Goal: Information Seeking & Learning: Check status

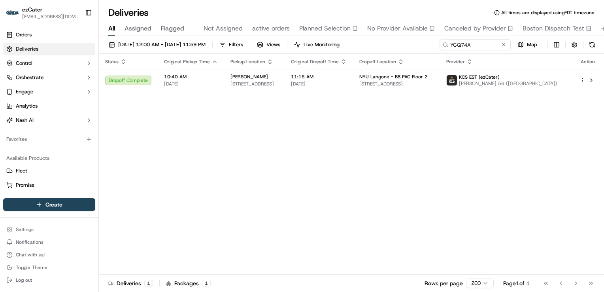
drag, startPoint x: 454, startPoint y: 46, endPoint x: 232, endPoint y: 30, distance: 222.8
click at [234, 29] on div "Deliveries All times are displayed using EDT timezone All Assigned Flagged Not …" at bounding box center [351, 146] width 505 height 292
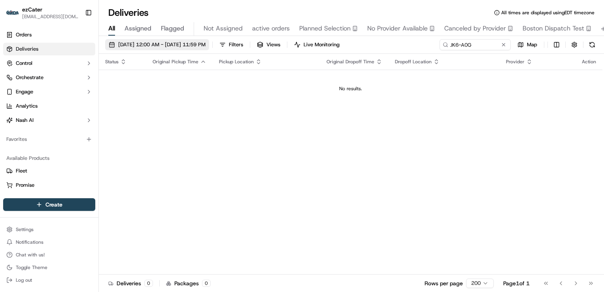
type input "JK6-A0G"
click at [180, 41] on span "[DATE] 12:00 AM - [DATE] 11:59 PM" at bounding box center [161, 44] width 87 height 7
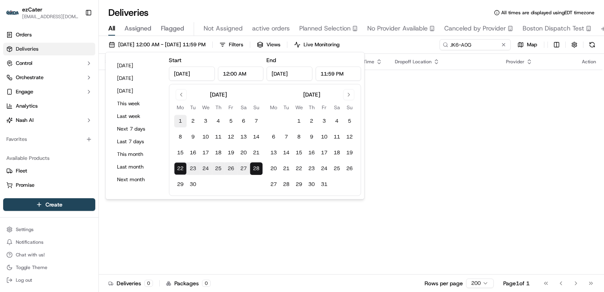
click at [180, 120] on button "1" at bounding box center [180, 121] width 13 height 13
type input "[DATE]"
click at [259, 170] on button "28" at bounding box center [256, 168] width 13 height 13
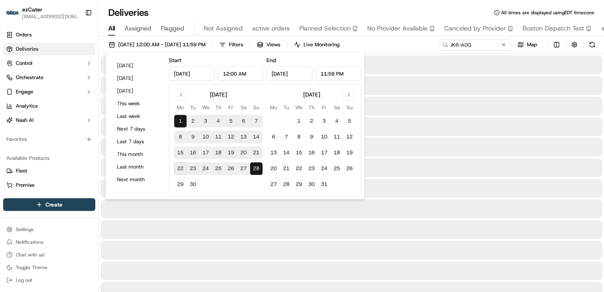
type input "[DATE]"
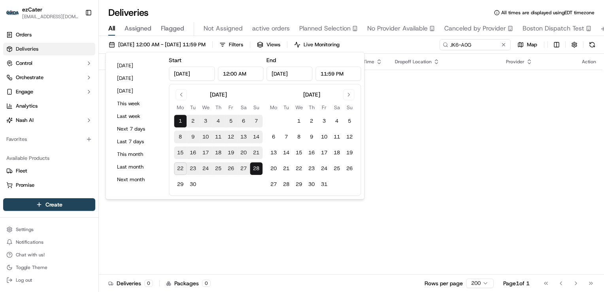
click at [199, 7] on div "Deliveries All times are displayed using EDT timezone" at bounding box center [351, 12] width 505 height 13
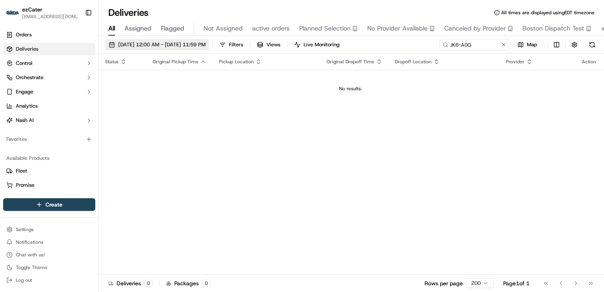
click at [158, 42] on span "[DATE] 12:00 AM - [DATE] 11:59 PM" at bounding box center [161, 44] width 87 height 7
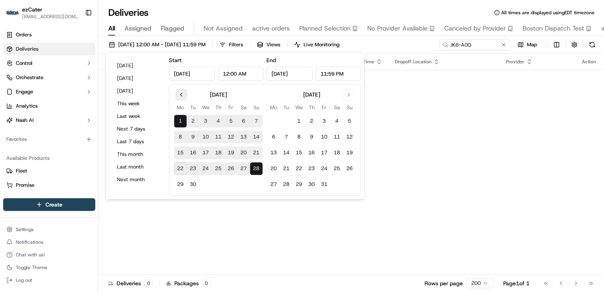
click at [181, 99] on button "Go to previous month" at bounding box center [181, 94] width 11 height 11
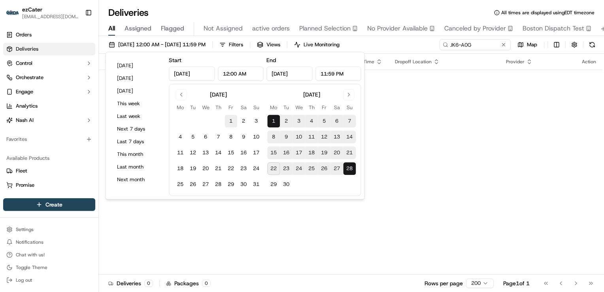
click at [231, 123] on button "1" at bounding box center [231, 121] width 13 height 13
type input "[DATE]"
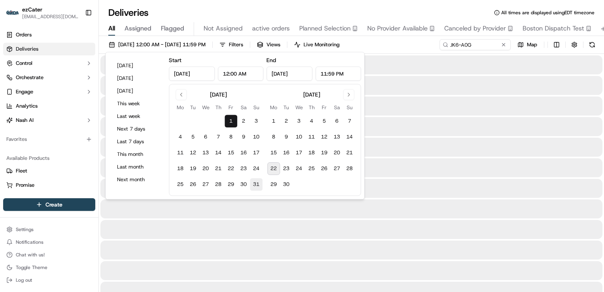
click at [257, 186] on button "31" at bounding box center [256, 184] width 13 height 13
type input "[DATE]"
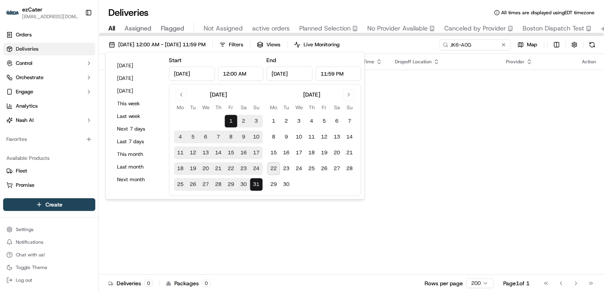
click at [411, 106] on td "No results." at bounding box center [351, 89] width 504 height 38
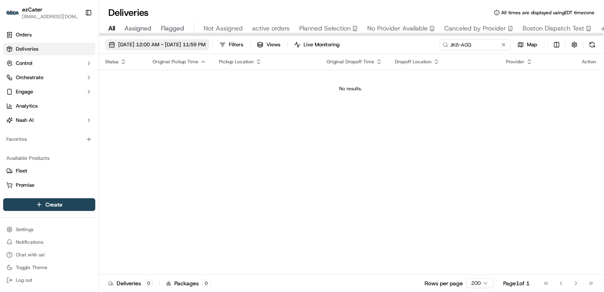
click at [138, 45] on span "[DATE] 12:00 AM - [DATE] 11:59 PM" at bounding box center [161, 44] width 87 height 7
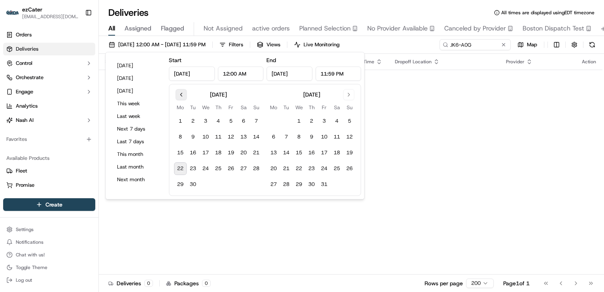
click at [183, 97] on button "Go to previous month" at bounding box center [181, 94] width 11 height 11
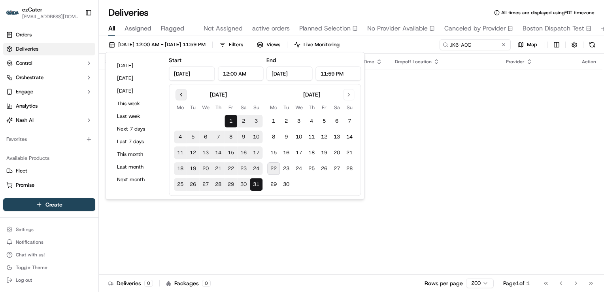
click at [183, 97] on button "Go to previous month" at bounding box center [181, 94] width 11 height 11
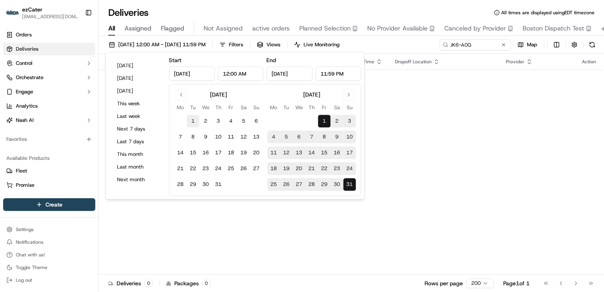
click at [195, 123] on button "1" at bounding box center [193, 121] width 13 height 13
type input "[DATE]"
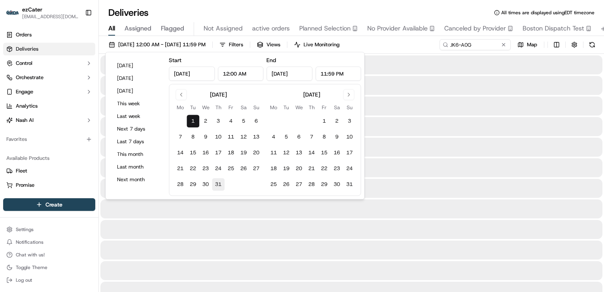
click at [220, 183] on button "31" at bounding box center [218, 184] width 13 height 13
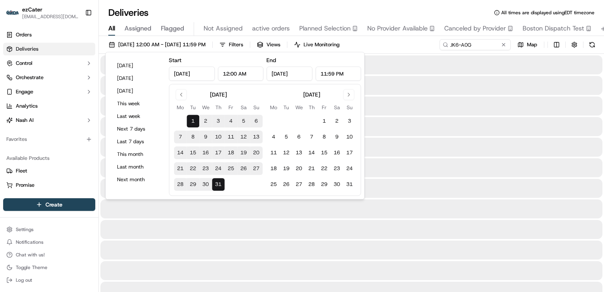
type input "[DATE]"
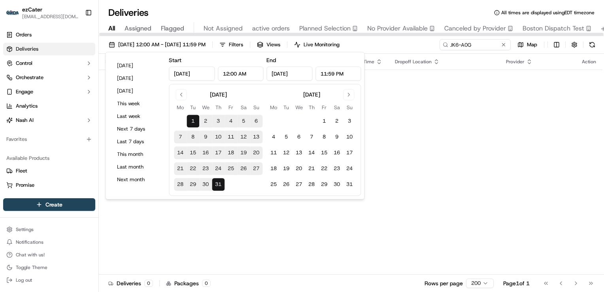
click at [408, 105] on td "No results." at bounding box center [351, 89] width 504 height 38
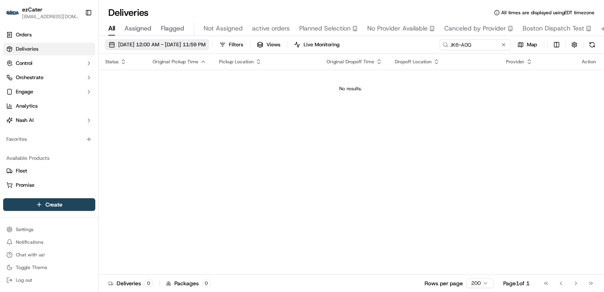
click at [196, 42] on span "[DATE] 12:00 AM - [DATE] 11:59 PM" at bounding box center [161, 44] width 87 height 7
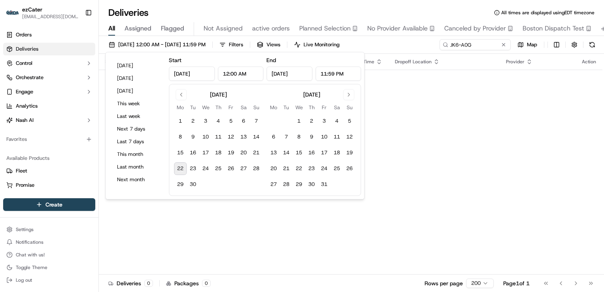
click at [179, 168] on button "22" at bounding box center [180, 168] width 13 height 13
type input "[DATE]"
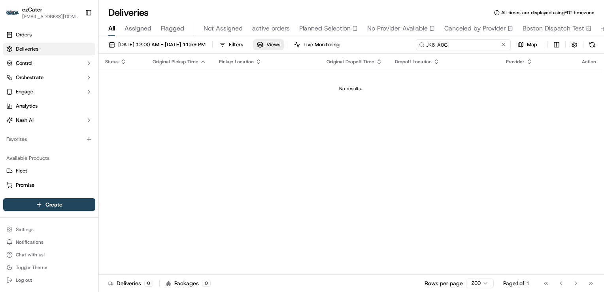
drag, startPoint x: 480, startPoint y: 46, endPoint x: 305, endPoint y: 39, distance: 174.5
click at [305, 39] on div "[DATE] 12:00 AM - [DATE] 11:59 PM Filters Views Live Monitoring JK6-A0G Map" at bounding box center [351, 46] width 505 height 15
paste input "XKRWP8"
type input "XKRWP8"
click at [206, 46] on span "[DATE] 12:00 AM - [DATE] 11:59 PM" at bounding box center [161, 44] width 87 height 7
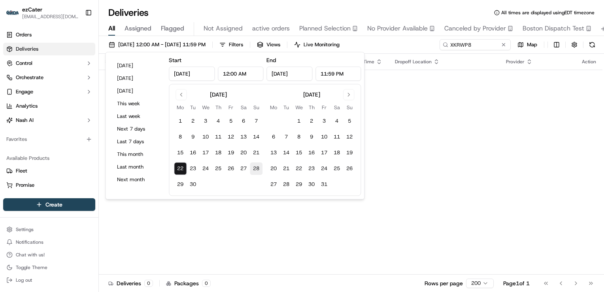
click at [255, 170] on button "28" at bounding box center [256, 168] width 13 height 13
type input "[DATE]"
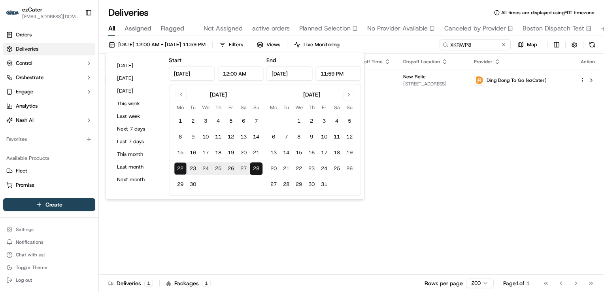
click at [422, 150] on div "Status Original Pickup Time Pickup Location Original Dropoff Time Dropoff Locat…" at bounding box center [351, 164] width 504 height 221
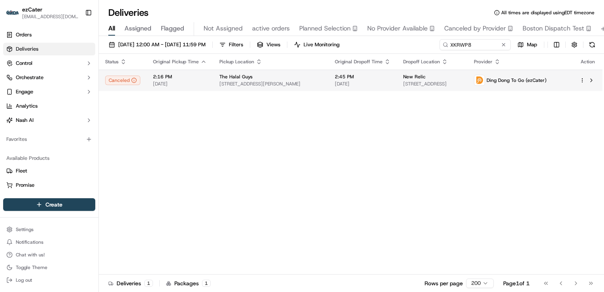
click at [249, 78] on span "The Halal Guys" at bounding box center [235, 77] width 33 height 6
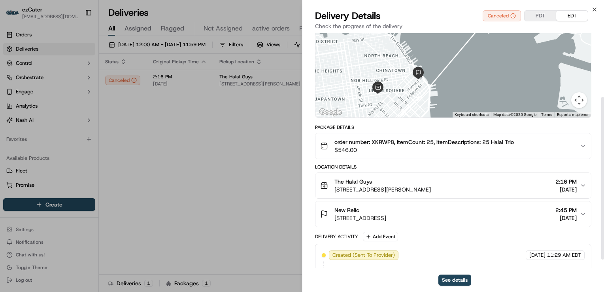
scroll to position [105, 0]
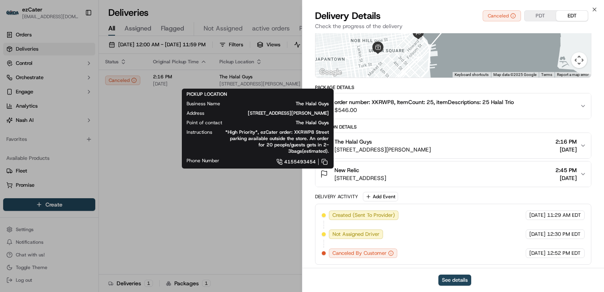
click at [193, 113] on span "Address" at bounding box center [196, 113] width 18 height 6
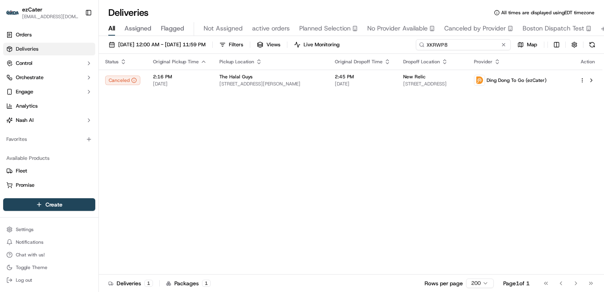
click at [264, 34] on div "Deliveries All times are displayed using EDT timezone All Assigned Flagged Not …" at bounding box center [351, 146] width 505 height 292
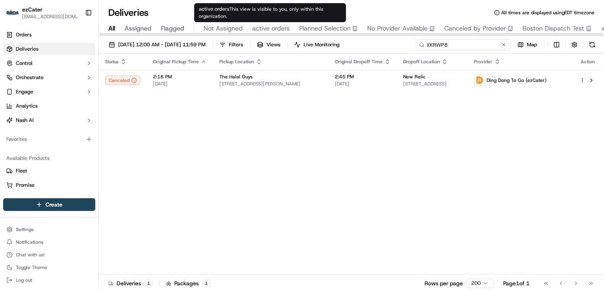
paste input "JK6-A0G"
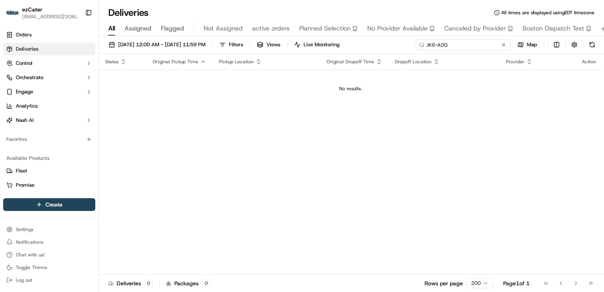
click at [427, 45] on input "JK6-A0G" at bounding box center [463, 44] width 95 height 11
click at [449, 43] on input "JK6-A0G" at bounding box center [463, 44] width 95 height 11
type input "JK6-A0G"
click at [164, 44] on span "[DATE] 12:00 AM - [DATE] 11:59 PM" at bounding box center [161, 44] width 87 height 7
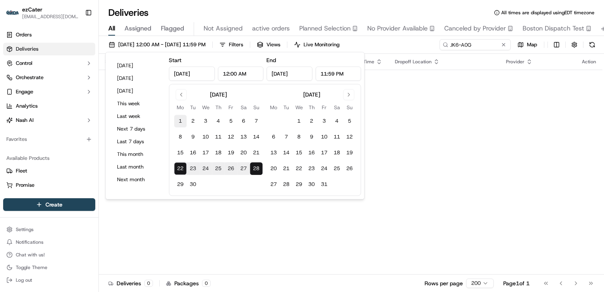
click at [180, 123] on button "1" at bounding box center [180, 121] width 13 height 13
type input "[DATE]"
click at [258, 166] on button "28" at bounding box center [256, 168] width 13 height 13
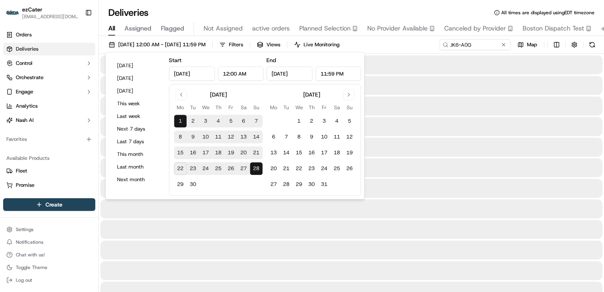
type input "[DATE]"
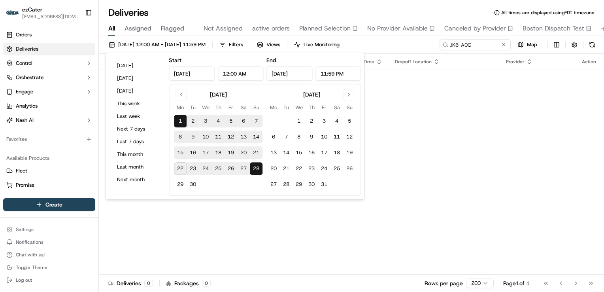
click at [393, 146] on div "Status Original Pickup Time Pickup Location Original Dropoff Time Dropoff Locat…" at bounding box center [351, 164] width 504 height 221
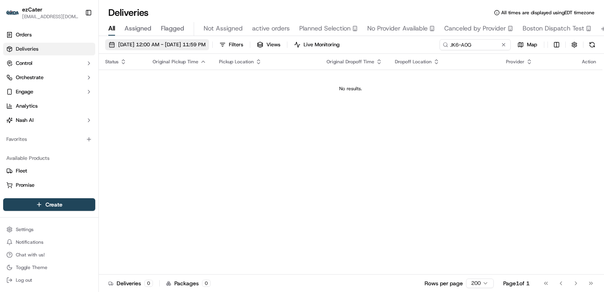
click at [151, 43] on span "[DATE] 12:00 AM - [DATE] 11:59 PM" at bounding box center [161, 44] width 87 height 7
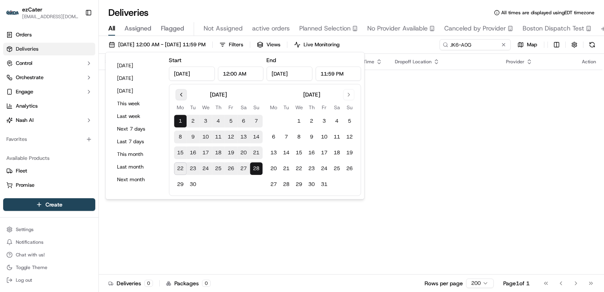
click at [180, 99] on button "Go to previous month" at bounding box center [181, 94] width 11 height 11
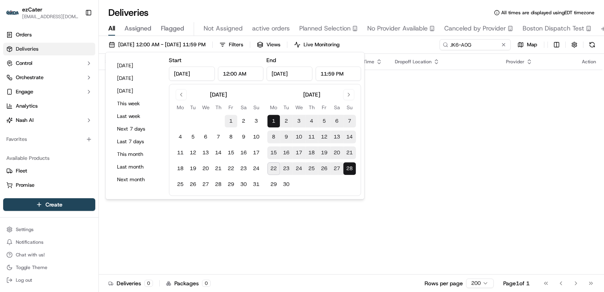
click at [229, 119] on button "1" at bounding box center [231, 121] width 13 height 13
type input "[DATE]"
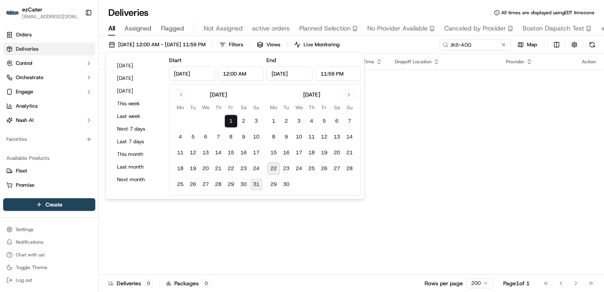
click at [255, 184] on button "31" at bounding box center [256, 184] width 13 height 13
type input "[DATE]"
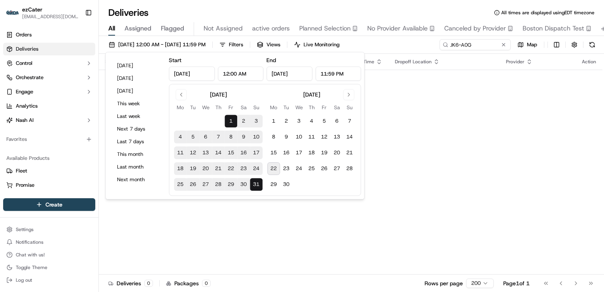
click at [383, 105] on td "No results." at bounding box center [351, 89] width 504 height 38
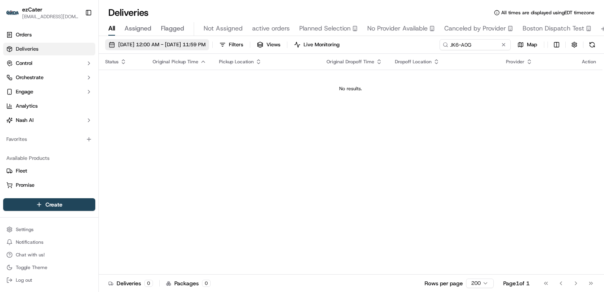
click at [132, 45] on span "[DATE] 12:00 AM - [DATE] 11:59 PM" at bounding box center [161, 44] width 87 height 7
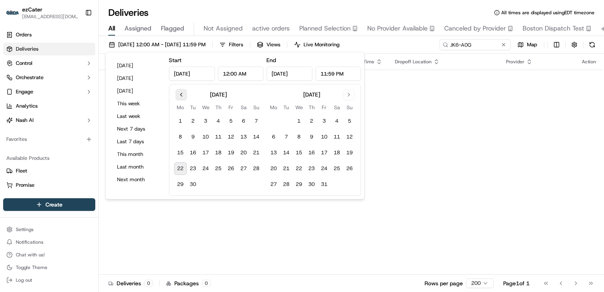
click at [179, 95] on button "Go to previous month" at bounding box center [181, 94] width 11 height 11
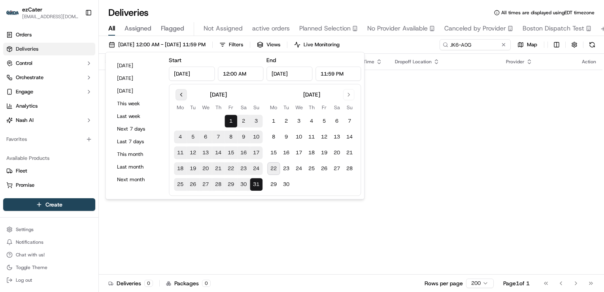
click at [179, 95] on button "Go to previous month" at bounding box center [181, 94] width 11 height 11
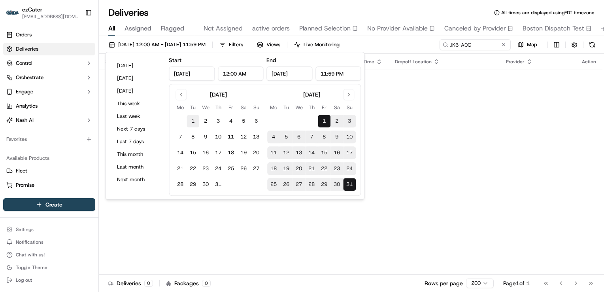
click at [190, 118] on button "1" at bounding box center [193, 121] width 13 height 13
type input "[DATE]"
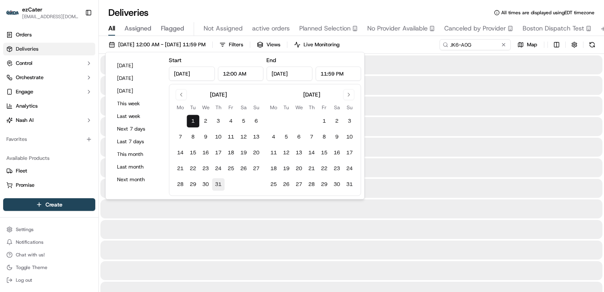
click at [217, 185] on button "31" at bounding box center [218, 184] width 13 height 13
type input "[DATE]"
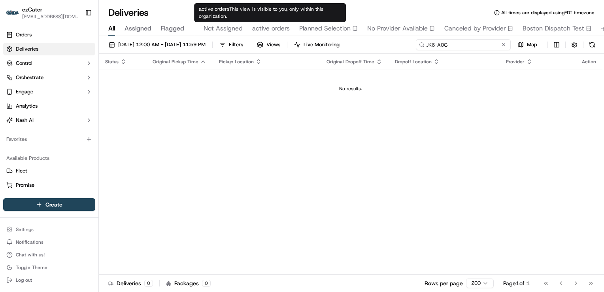
click at [264, 32] on div "Deliveries All times are displayed using EDT timezone All Assigned Flagged Not …" at bounding box center [351, 146] width 505 height 292
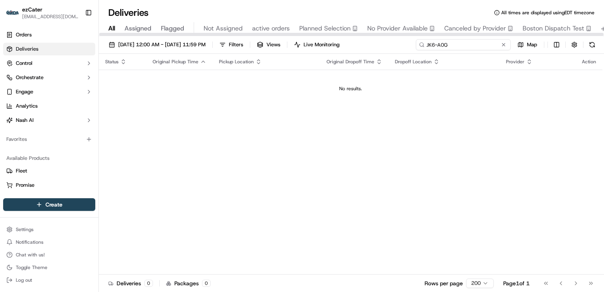
paste input "6RMTJ4"
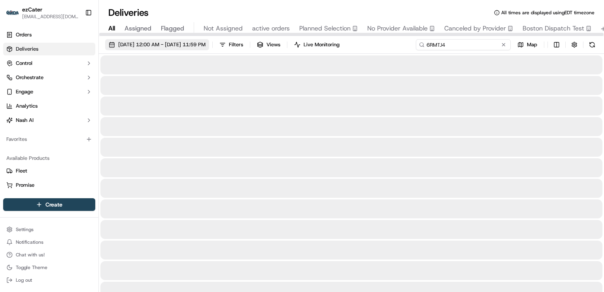
type input "6RMTJ4"
click at [146, 47] on span "[DATE] 12:00 AM - [DATE] 11:59 PM" at bounding box center [161, 44] width 87 height 7
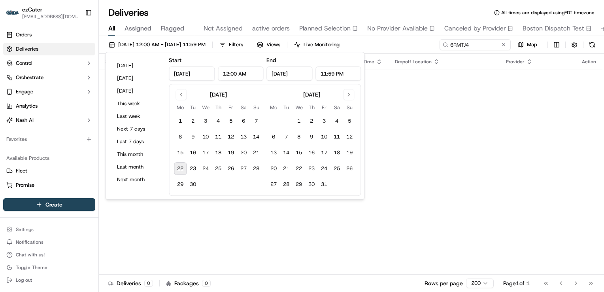
click at [180, 168] on button "22" at bounding box center [180, 168] width 13 height 13
type input "[DATE]"
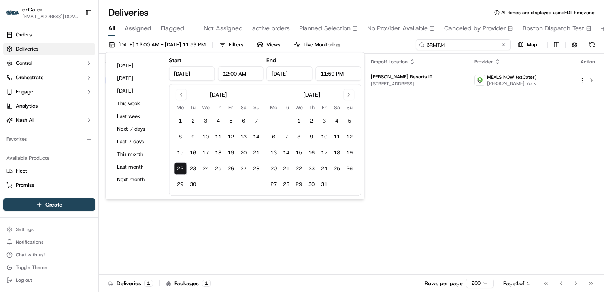
click at [478, 43] on input "6RMTJ4" at bounding box center [463, 44] width 95 height 11
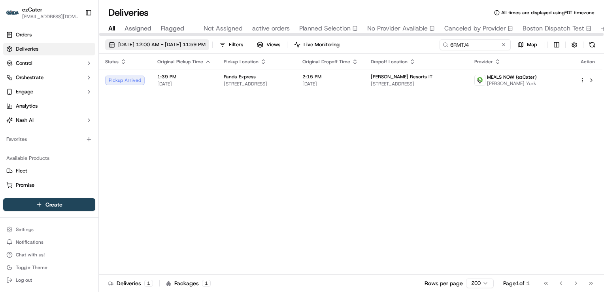
click at [192, 43] on span "[DATE] 12:00 AM - [DATE] 11:59 PM" at bounding box center [161, 44] width 87 height 7
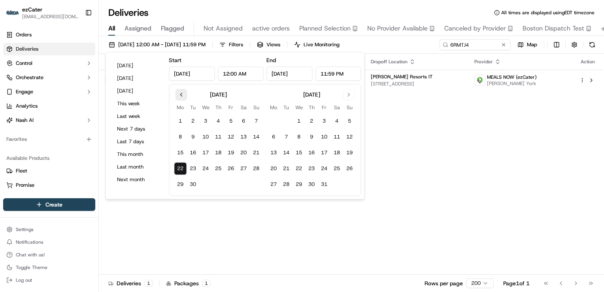
click at [184, 96] on button "Go to previous month" at bounding box center [181, 94] width 11 height 11
click at [191, 123] on button "1" at bounding box center [193, 121] width 13 height 13
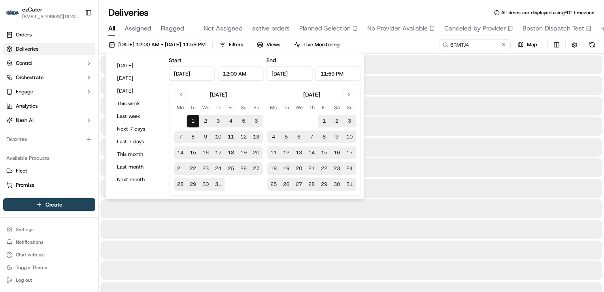
click at [219, 183] on button "31" at bounding box center [218, 184] width 13 height 13
type input "[DATE]"
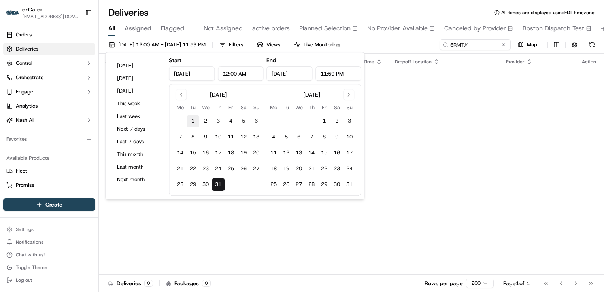
click at [193, 121] on button "1" at bounding box center [193, 121] width 13 height 13
type input "[DATE]"
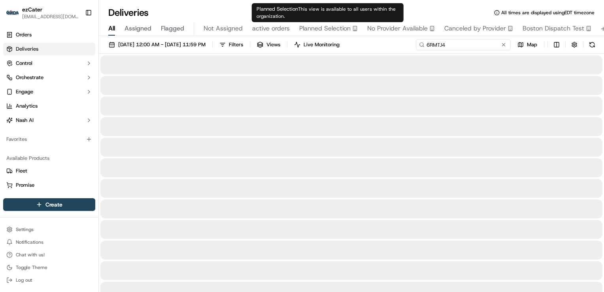
drag, startPoint x: 479, startPoint y: 40, endPoint x: 269, endPoint y: 25, distance: 210.9
click at [269, 25] on div "Deliveries All times are displayed using EDT timezone All Assigned Flagged Not …" at bounding box center [351, 146] width 505 height 292
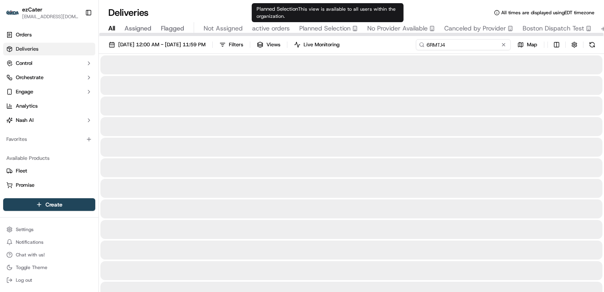
paste input "JK6-A0G"
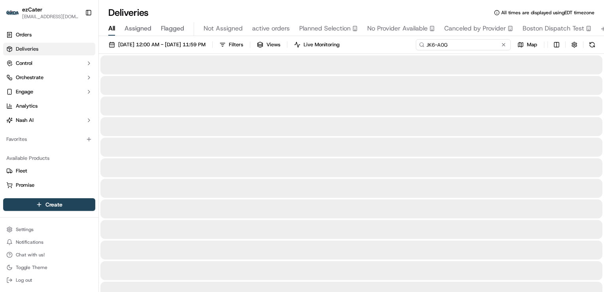
click at [427, 45] on input "JK6-A0G" at bounding box center [463, 44] width 95 height 11
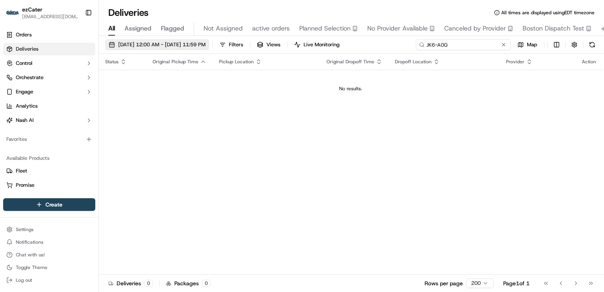
type input "JK6-A0G"
click at [196, 48] on button "[DATE] 12:00 AM - [DATE] 11:59 PM" at bounding box center [157, 44] width 104 height 11
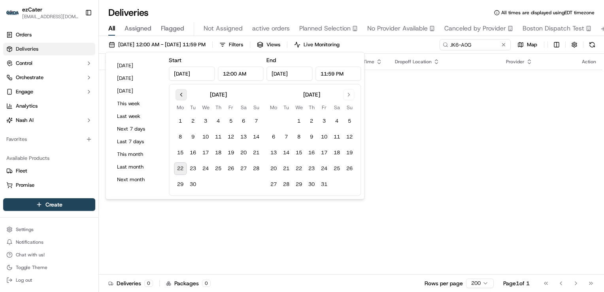
click at [182, 93] on button "Go to previous month" at bounding box center [181, 94] width 11 height 11
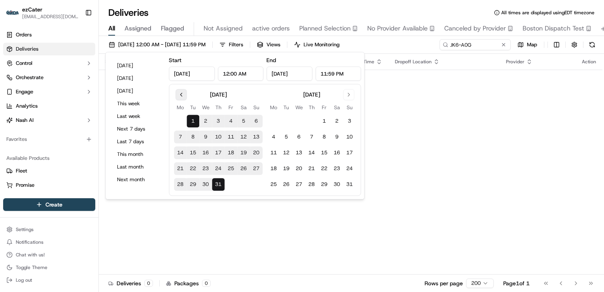
click at [182, 93] on button "Go to previous month" at bounding box center [181, 94] width 11 height 11
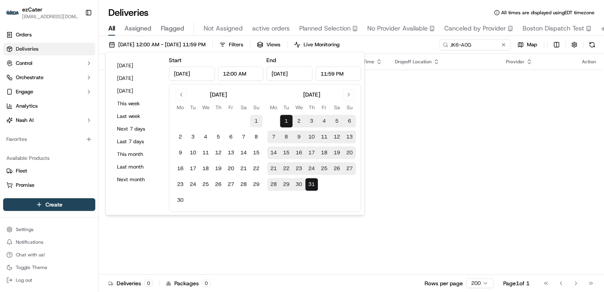
click at [261, 121] on button "1" at bounding box center [256, 121] width 13 height 13
type input "[DATE]"
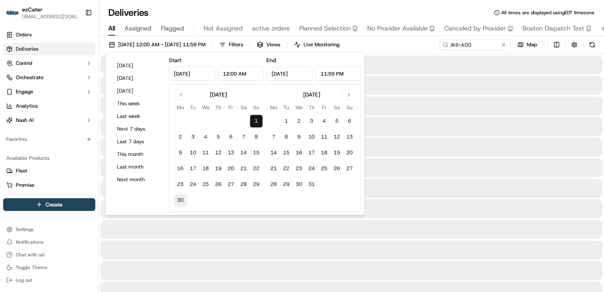
click at [182, 199] on button "30" at bounding box center [180, 200] width 13 height 13
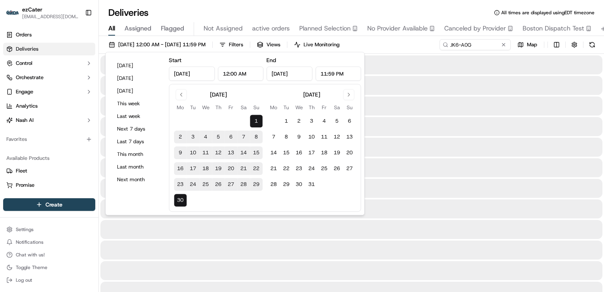
type input "[DATE]"
click at [285, 6] on div "Deliveries All times are displayed using EDT timezone" at bounding box center [351, 12] width 505 height 13
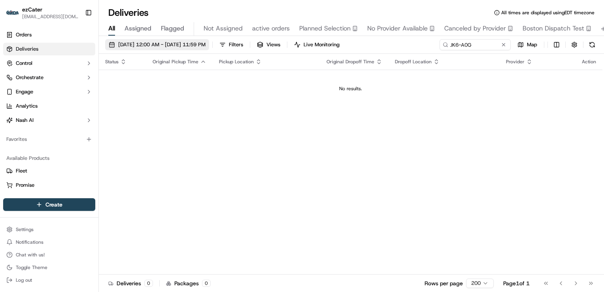
click at [187, 41] on span "[DATE] 12:00 AM - [DATE] 11:59 PM" at bounding box center [161, 44] width 87 height 7
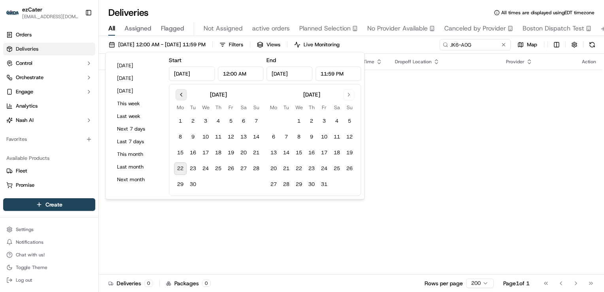
click at [178, 98] on button "Go to previous month" at bounding box center [181, 94] width 11 height 11
click at [204, 72] on input "[DATE]" at bounding box center [192, 73] width 46 height 14
click at [350, 72] on input "11:59 PM" at bounding box center [339, 73] width 46 height 14
click at [180, 95] on button "Go to previous month" at bounding box center [181, 94] width 11 height 11
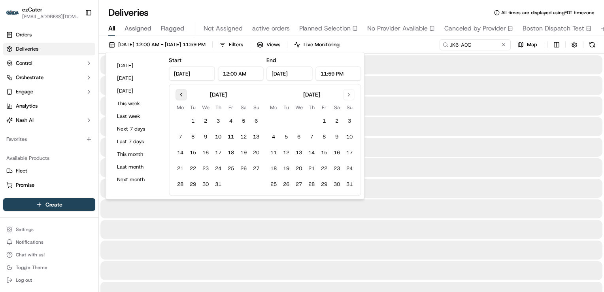
click at [180, 95] on button "Go to previous month" at bounding box center [181, 94] width 11 height 11
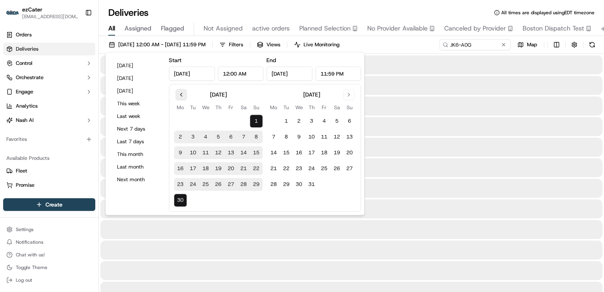
click at [180, 95] on button "Go to previous month" at bounding box center [181, 94] width 11 height 11
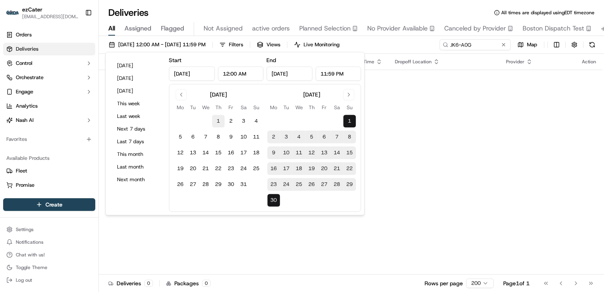
click at [217, 118] on button "1" at bounding box center [218, 121] width 13 height 13
type input "[DATE]"
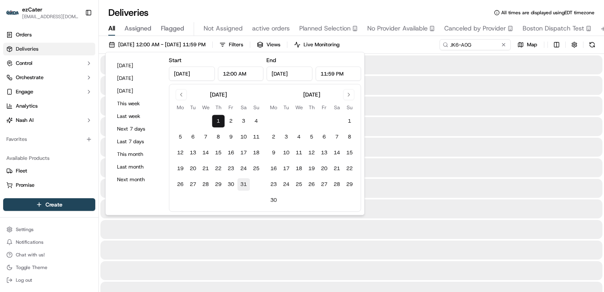
click at [244, 183] on button "31" at bounding box center [243, 184] width 13 height 13
type input "[DATE]"
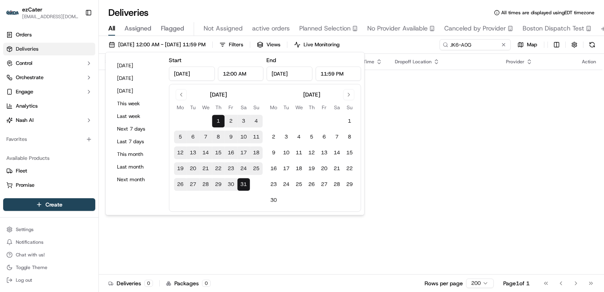
click at [399, 99] on td "No results." at bounding box center [351, 89] width 504 height 38
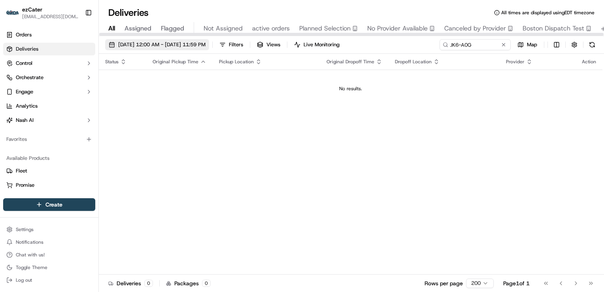
click at [159, 45] on span "[DATE] 12:00 AM - [DATE] 11:59 PM" at bounding box center [161, 44] width 87 height 7
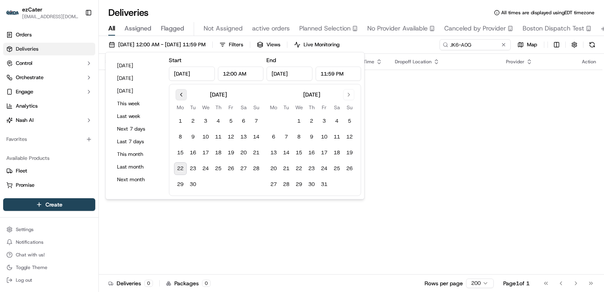
click at [179, 96] on button "Go to previous month" at bounding box center [181, 94] width 11 height 11
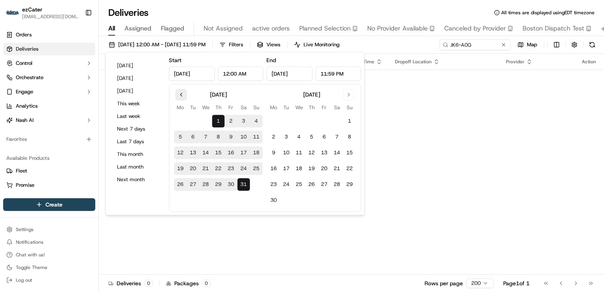
click at [179, 96] on button "Go to previous month" at bounding box center [181, 94] width 11 height 11
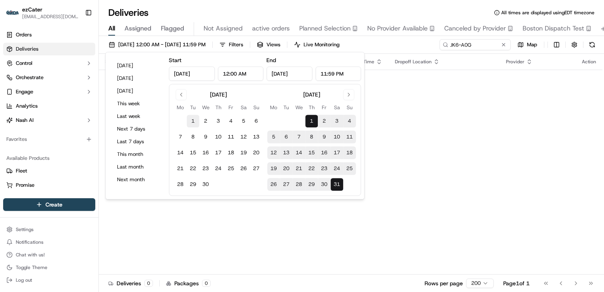
click at [191, 117] on button "1" at bounding box center [193, 121] width 13 height 13
type input "[DATE]"
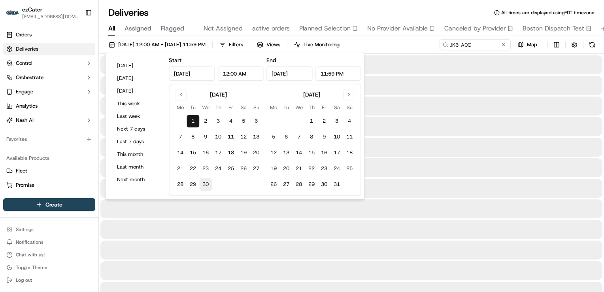
click at [207, 184] on button "30" at bounding box center [205, 184] width 13 height 13
type input "[DATE]"
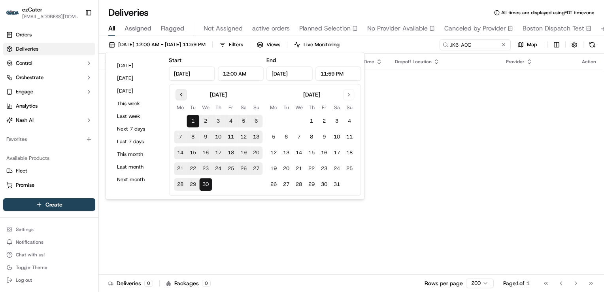
click at [180, 93] on button "Go to previous month" at bounding box center [181, 94] width 11 height 11
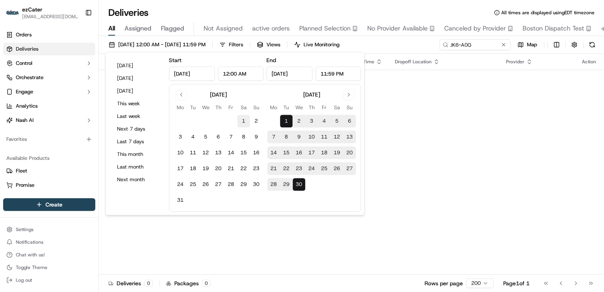
click at [246, 122] on button "1" at bounding box center [243, 121] width 13 height 13
type input "[DATE]"
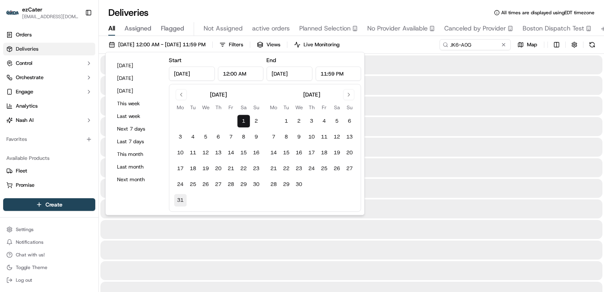
click at [181, 201] on button "31" at bounding box center [180, 200] width 13 height 13
type input "[DATE]"
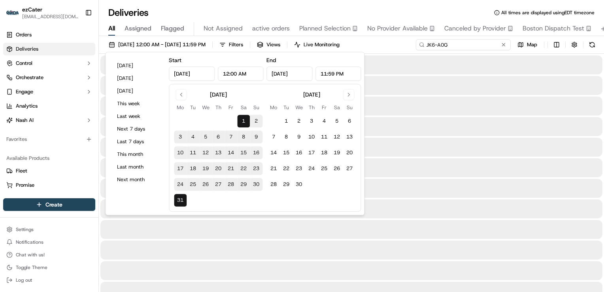
click at [476, 42] on input "JK6-A0G" at bounding box center [463, 44] width 95 height 11
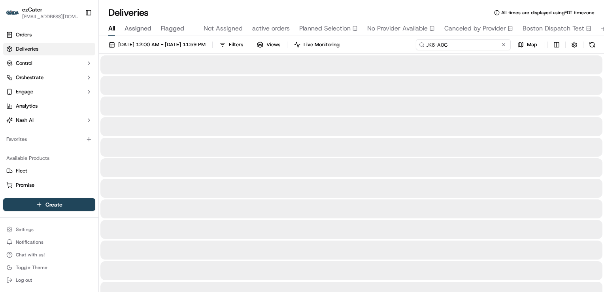
drag, startPoint x: 450, startPoint y: 44, endPoint x: 426, endPoint y: 46, distance: 23.4
click at [426, 46] on input "JK6-A0G" at bounding box center [463, 44] width 95 height 11
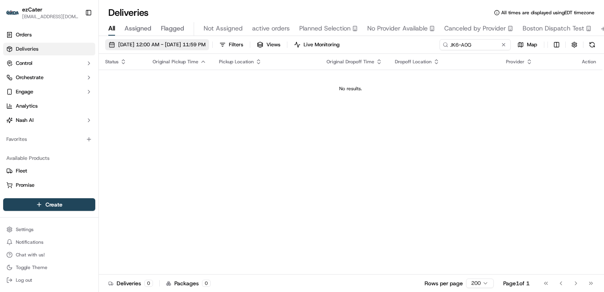
click at [181, 43] on span "[DATE] 12:00 AM - [DATE] 11:59 PM" at bounding box center [161, 44] width 87 height 7
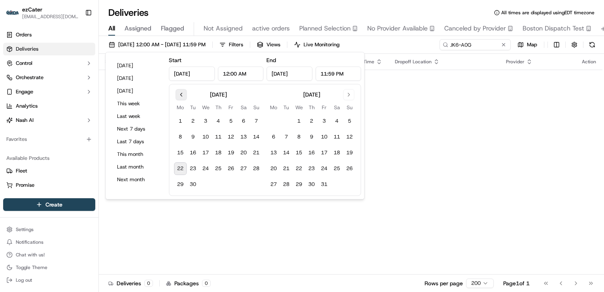
click at [179, 96] on button "Go to previous month" at bounding box center [181, 94] width 11 height 11
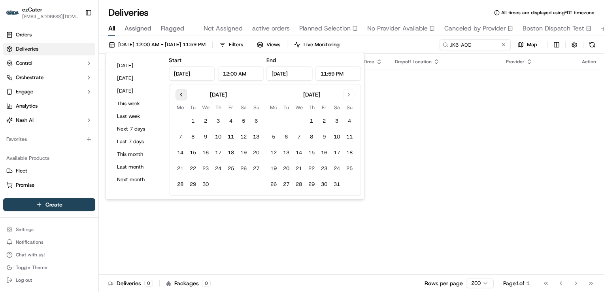
click at [179, 96] on button "Go to previous month" at bounding box center [181, 94] width 11 height 11
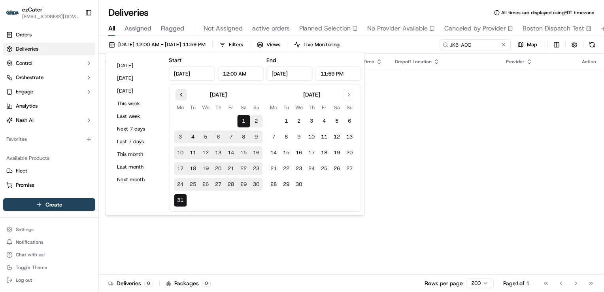
click at [179, 96] on button "Go to previous month" at bounding box center [181, 94] width 11 height 11
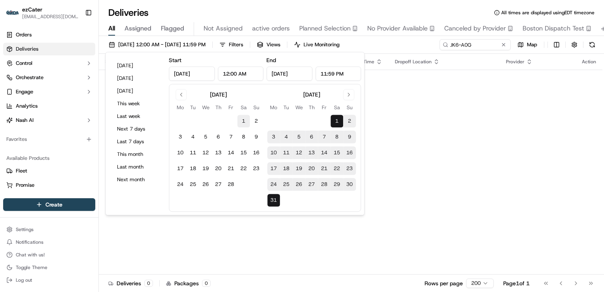
click at [244, 120] on button "1" at bounding box center [243, 121] width 13 height 13
type input "[DATE]"
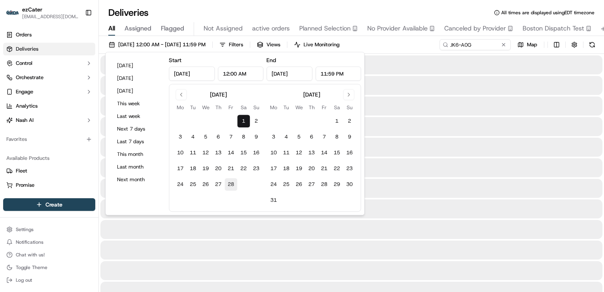
click at [232, 182] on button "28" at bounding box center [231, 184] width 13 height 13
type input "[DATE]"
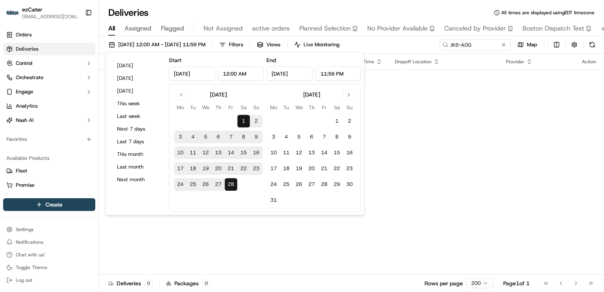
click at [456, 91] on div "No results." at bounding box center [350, 88] width 497 height 6
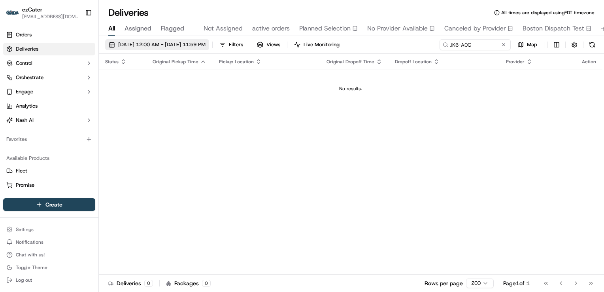
click at [200, 41] on span "[DATE] 12:00 AM - [DATE] 11:59 PM" at bounding box center [161, 44] width 87 height 7
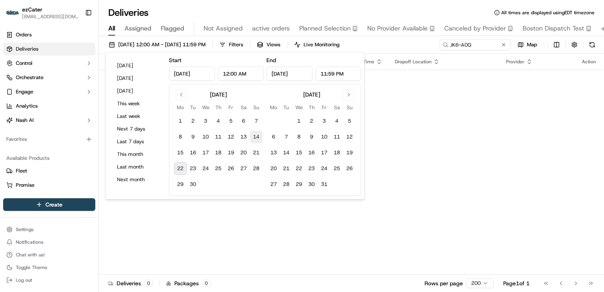
click at [257, 137] on button "14" at bounding box center [256, 136] width 13 height 13
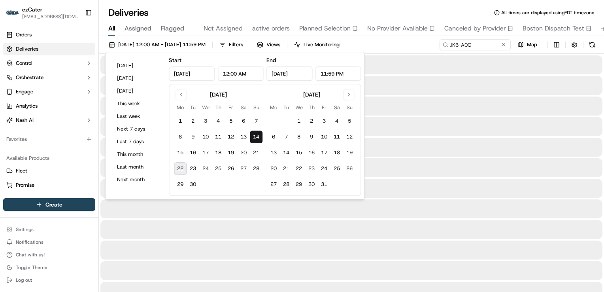
type input "[DATE]"
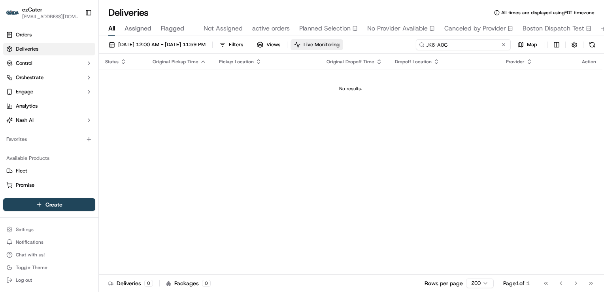
drag, startPoint x: 476, startPoint y: 43, endPoint x: 355, endPoint y: 41, distance: 120.6
click at [355, 41] on div "[DATE] 12:00 AM - [DATE] 11:59 PM Filters Views Live Monitoring JK6-A0G Map" at bounding box center [351, 46] width 505 height 15
click at [182, 43] on span "[DATE] 12:00 AM - [DATE] 11:59 PM" at bounding box center [161, 44] width 87 height 7
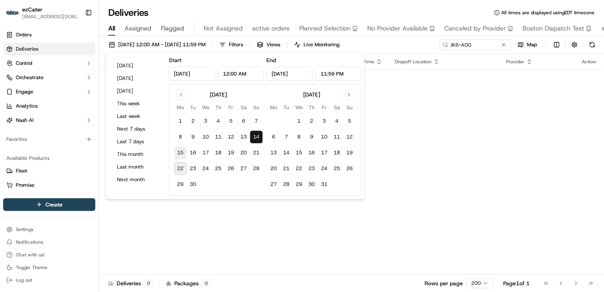
click at [179, 151] on button "15" at bounding box center [180, 152] width 13 height 13
type input "[DATE]"
click at [195, 187] on button "30" at bounding box center [193, 184] width 13 height 13
type input "[DATE]"
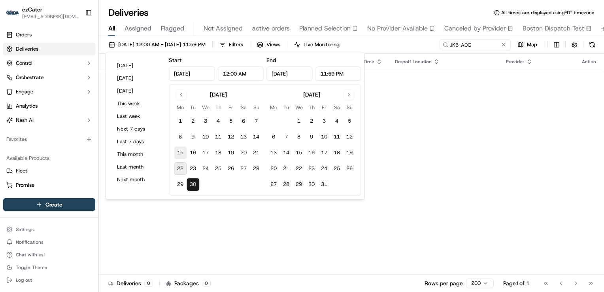
click at [180, 151] on button "15" at bounding box center [180, 152] width 13 height 13
type input "[DATE]"
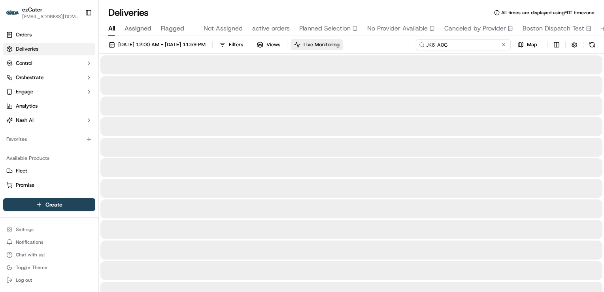
drag, startPoint x: 471, startPoint y: 43, endPoint x: 367, endPoint y: 46, distance: 104.1
click at [369, 46] on div "[DATE] 12:00 AM - [DATE] 11:59 PM Filters Views Live Monitoring JK6-A0G Map" at bounding box center [351, 46] width 505 height 15
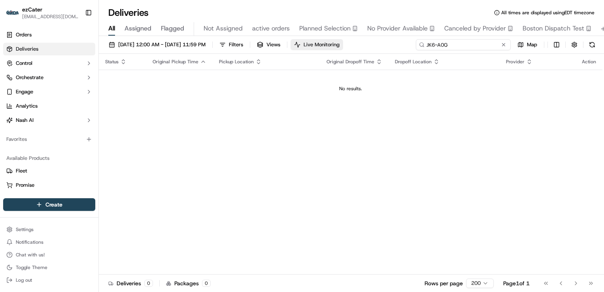
paste input "377-6AR"
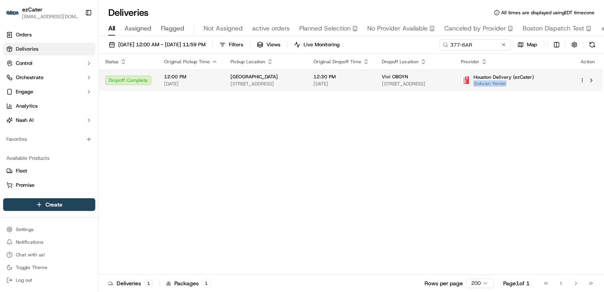
drag, startPoint x: 541, startPoint y: 85, endPoint x: 510, endPoint y: 85, distance: 31.2
click at [510, 85] on span "Gokcan Yenier" at bounding box center [504, 83] width 61 height 6
copy span "Gokcan Yenier"
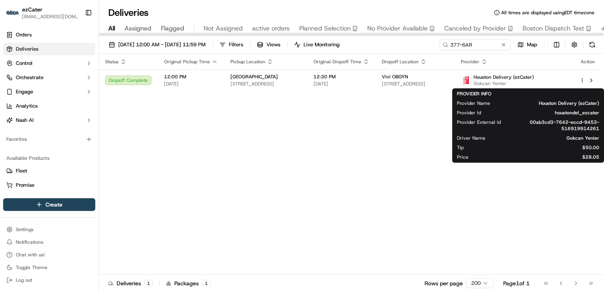
click at [294, 136] on div "Status Original Pickup Time Pickup Location Original Dropoff Time Dropoff Locat…" at bounding box center [351, 164] width 504 height 221
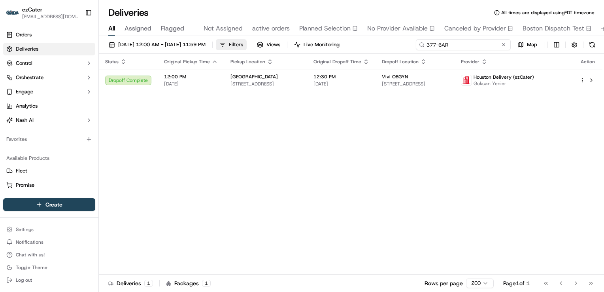
drag, startPoint x: 476, startPoint y: 45, endPoint x: 270, endPoint y: 43, distance: 206.4
click at [270, 43] on div "[DATE] 12:00 AM - [DATE] 11:59 PM Filters Views Live Monitoring 377-6AR Map" at bounding box center [351, 46] width 505 height 15
paste input "5FEM2A"
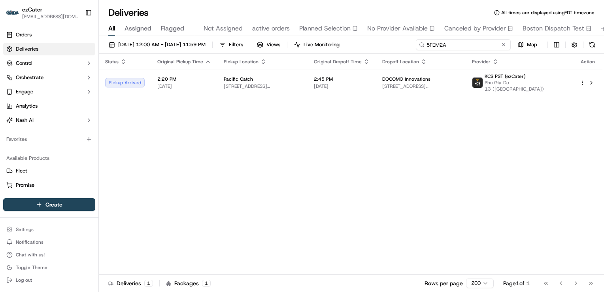
click at [224, 33] on div "Deliveries All times are displayed using EDT timezone All Assigned Flagged Not …" at bounding box center [351, 146] width 505 height 292
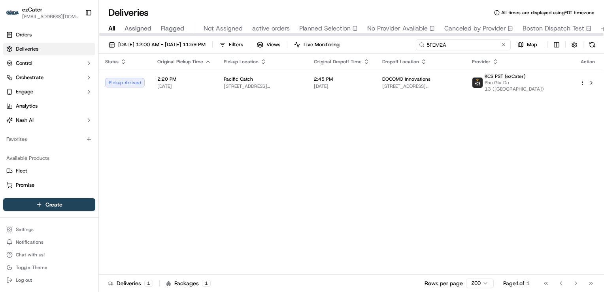
paste input "2W7UW3"
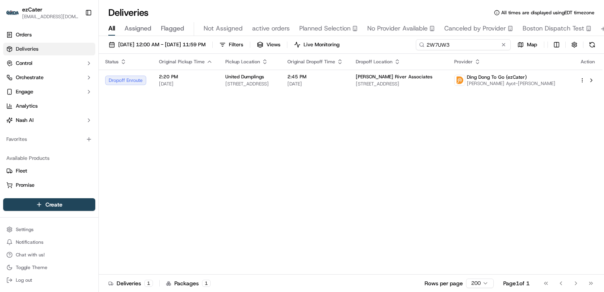
click at [337, 34] on div "Deliveries All times are displayed using EDT timezone All Assigned Flagged Not …" at bounding box center [351, 146] width 505 height 292
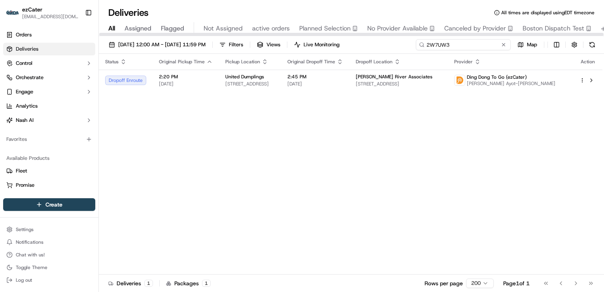
paste input "65VPJH"
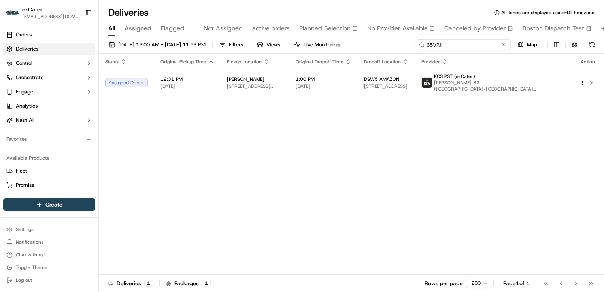
drag, startPoint x: 458, startPoint y: 48, endPoint x: 276, endPoint y: 36, distance: 182.3
click at [276, 36] on div "[DATE] 12:00 AM - [DATE] 11:59 PM Filters Views Live Monitoring 65VPJH Map Stat…" at bounding box center [351, 164] width 505 height 257
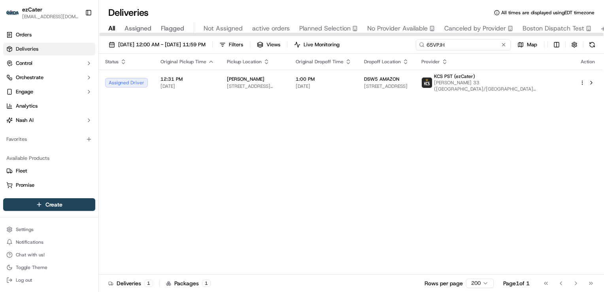
paste input "2GH4M"
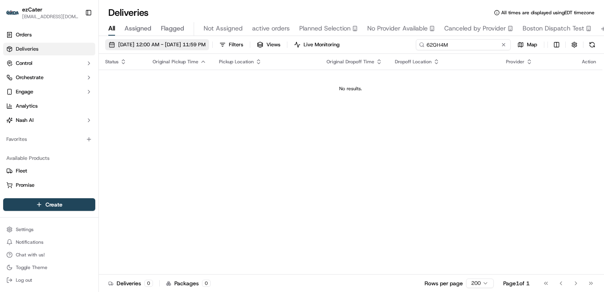
type input "62GH4M"
click at [178, 45] on span "[DATE] 12:00 AM - [DATE] 11:59 PM" at bounding box center [161, 44] width 87 height 7
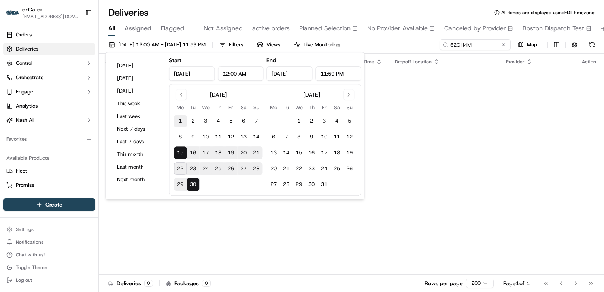
click at [177, 123] on button "1" at bounding box center [180, 121] width 13 height 13
type input "[DATE]"
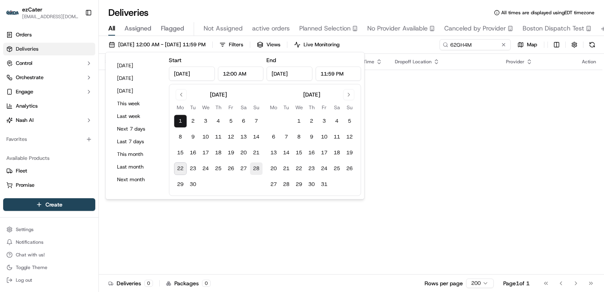
click at [257, 166] on button "28" at bounding box center [256, 168] width 13 height 13
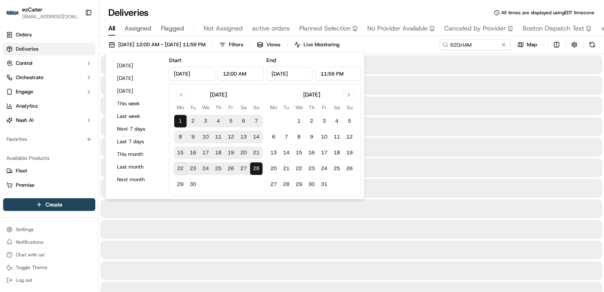
type input "[DATE]"
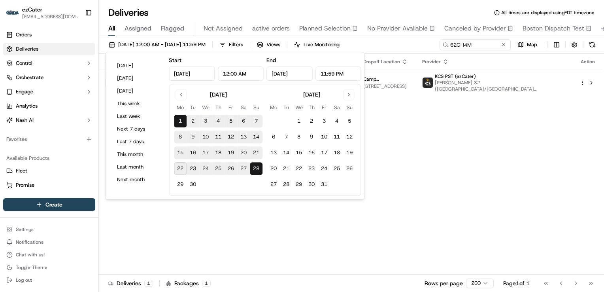
click at [405, 113] on div "Status Original Pickup Time Pickup Location Original Dropoff Time Dropoff Locat…" at bounding box center [351, 164] width 504 height 221
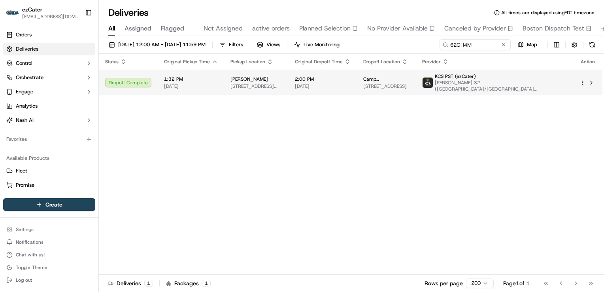
click at [282, 85] on span "[STREET_ADDRESS][PERSON_NAME]" at bounding box center [257, 86] width 52 height 6
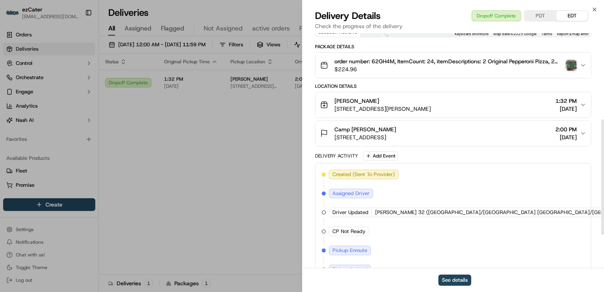
scroll to position [243, 0]
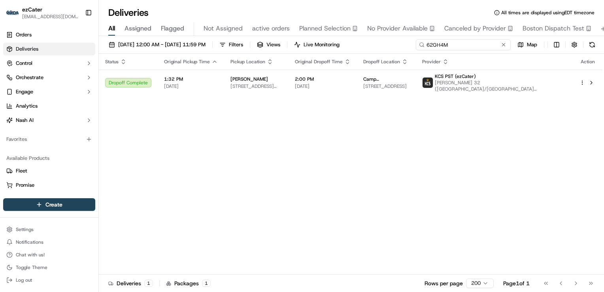
drag, startPoint x: 481, startPoint y: 43, endPoint x: 325, endPoint y: 34, distance: 155.7
click at [325, 34] on div "Deliveries All times are displayed using EDT timezone All Assigned Flagged Not …" at bounding box center [351, 146] width 505 height 292
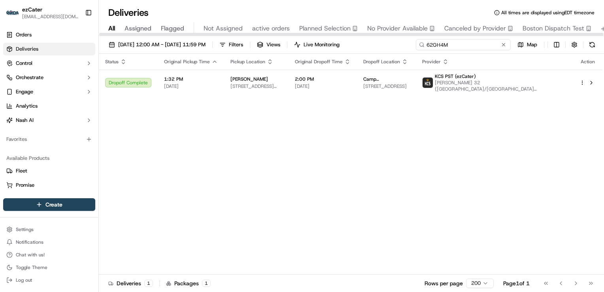
paste input "RMTJ4"
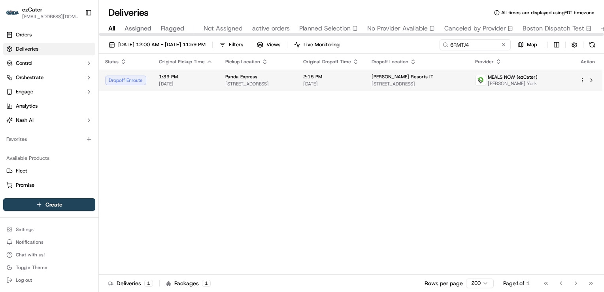
click at [256, 80] on div "Panda Express [STREET_ADDRESS]" at bounding box center [257, 80] width 65 height 13
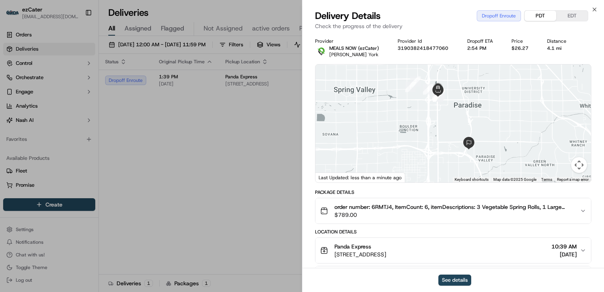
click at [540, 15] on button "PDT" at bounding box center [541, 16] width 32 height 10
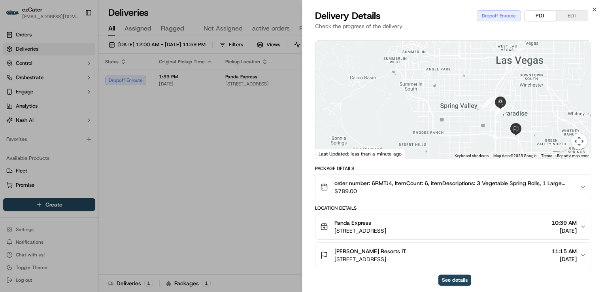
scroll to position [79, 0]
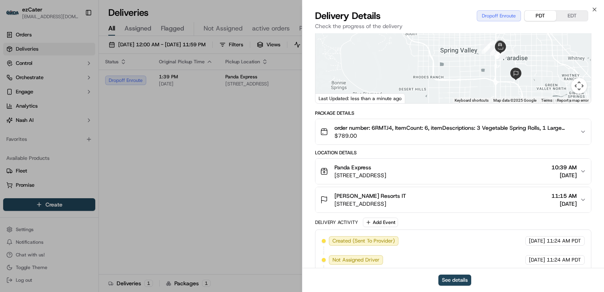
click at [386, 170] on div "Panda Express" at bounding box center [361, 167] width 52 height 8
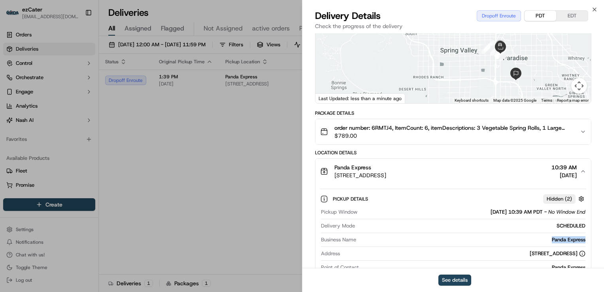
drag, startPoint x: 594, startPoint y: 240, endPoint x: 542, endPoint y: 240, distance: 52.2
click at [542, 240] on div "Provider MEALS NOW (ezCater) [PERSON_NAME] York Provider Id 3190382418477060 Dr…" at bounding box center [454, 237] width 302 height 566
copy div "Panda Express"
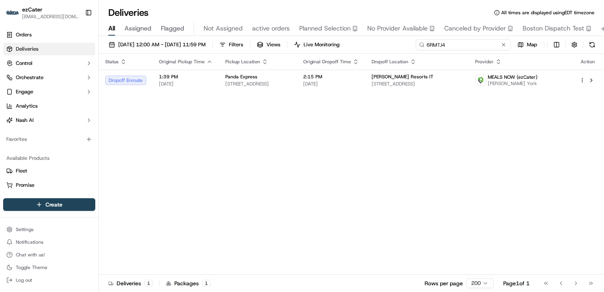
drag, startPoint x: 481, startPoint y: 42, endPoint x: 274, endPoint y: 37, distance: 206.9
click at [274, 37] on div "[DATE] 12:00 AM - [DATE] 11:59 PM Filters Views Live Monitoring 6RMTJ4 Map Stat…" at bounding box center [351, 164] width 505 height 257
paste input "[DEMOGRAPHIC_DATA]"
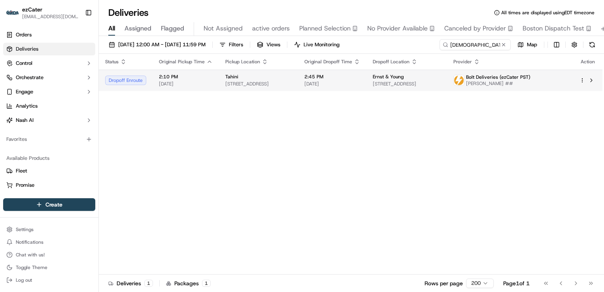
click at [214, 78] on td "2:10 PM [DATE]" at bounding box center [186, 80] width 66 height 21
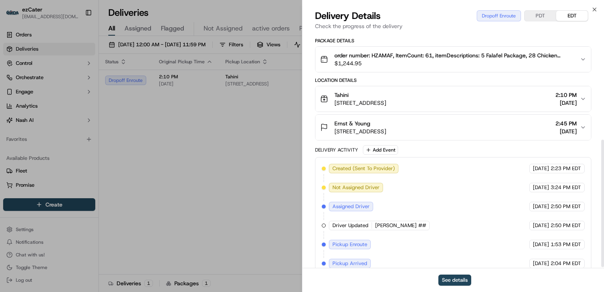
scroll to position [199, 0]
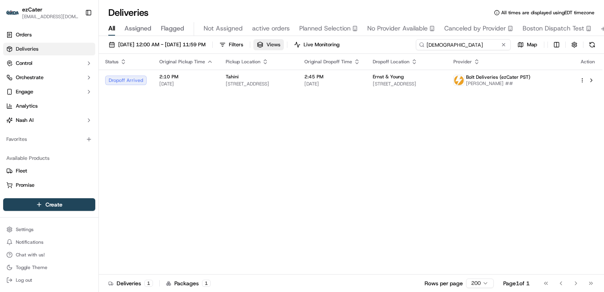
drag, startPoint x: 477, startPoint y: 45, endPoint x: 291, endPoint y: 40, distance: 185.9
click at [291, 40] on div "[DATE] 12:00 AM - [DATE] 11:59 PM Filters Views Live Monitoring HZAMAF Map" at bounding box center [351, 46] width 505 height 15
paste input "C3RFWK"
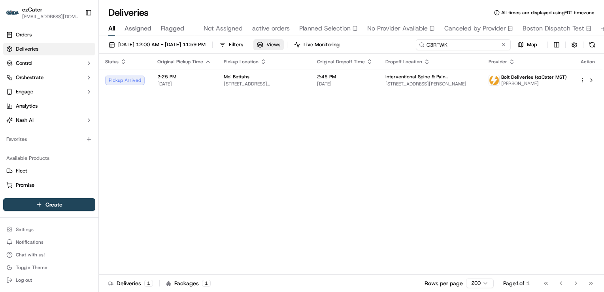
drag, startPoint x: 458, startPoint y: 46, endPoint x: 293, endPoint y: 40, distance: 165.0
click at [297, 39] on div "[DATE] 12:00 AM - [DATE] 11:59 PM Filters Views Live Monitoring C3RFWK Map" at bounding box center [351, 46] width 505 height 15
paste input "3KPCXE"
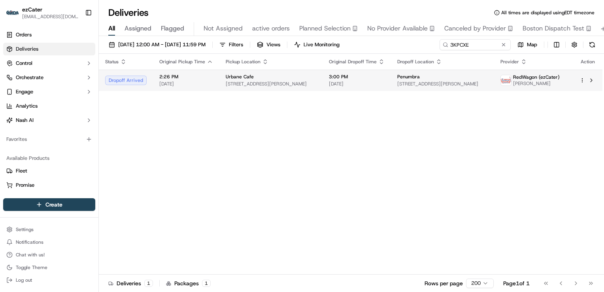
click at [261, 87] on td "Urbane Cafe [STREET_ADDRESS][PERSON_NAME]" at bounding box center [270, 80] width 103 height 21
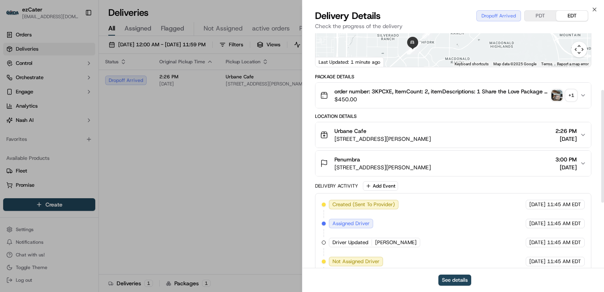
scroll to position [119, 0]
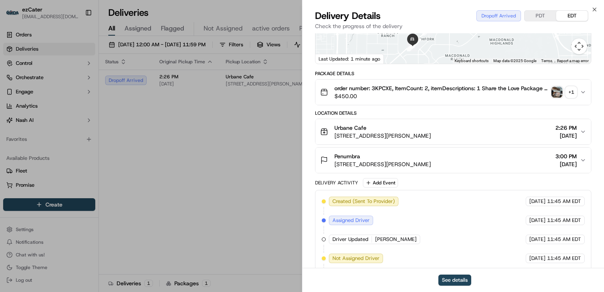
click at [422, 157] on div "Penumbra" at bounding box center [383, 156] width 96 height 8
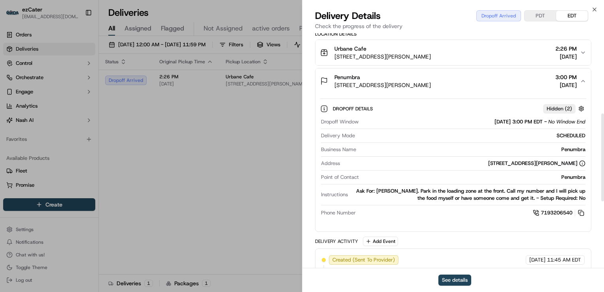
scroll to position [237, 0]
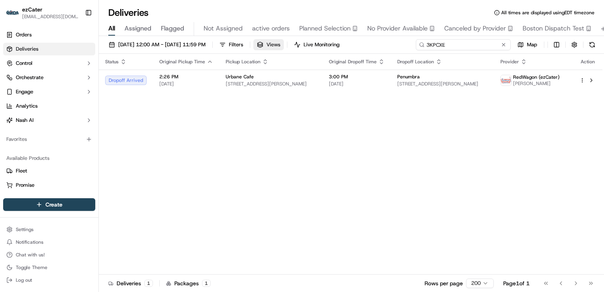
drag, startPoint x: 475, startPoint y: 45, endPoint x: 302, endPoint y: 42, distance: 173.2
click at [302, 42] on div "[DATE] 12:00 AM - [DATE] 11:59 PM Filters Views Live Monitoring 3KPCXE Map" at bounding box center [351, 46] width 505 height 15
paste input "GU3-7AY"
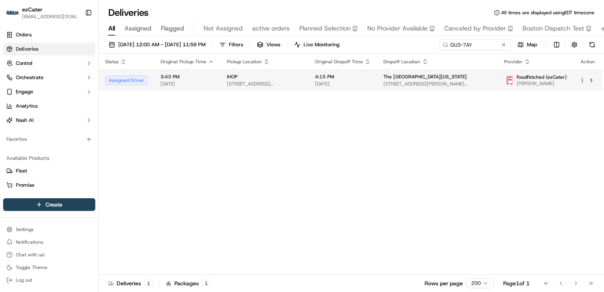
click at [225, 89] on td "[GEOGRAPHIC_DATA][STREET_ADDRESS][PERSON_NAME][GEOGRAPHIC_DATA]" at bounding box center [265, 80] width 88 height 21
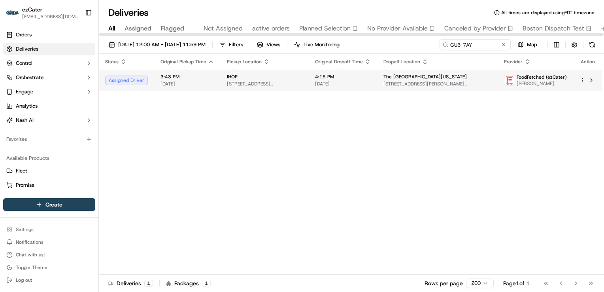
click at [377, 79] on td "4:15 PM [DATE]" at bounding box center [343, 80] width 68 height 21
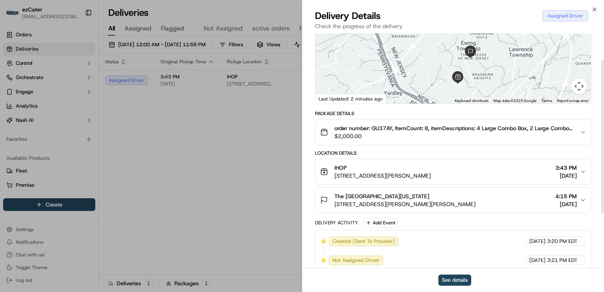
scroll to position [79, 0]
click at [431, 171] on span "[STREET_ADDRESS][PERSON_NAME]" at bounding box center [383, 175] width 96 height 8
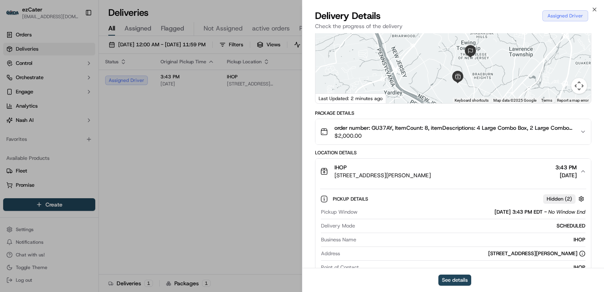
scroll to position [158, 0]
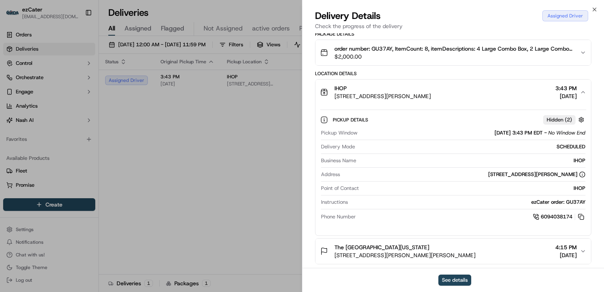
drag, startPoint x: 543, startPoint y: 132, endPoint x: 512, endPoint y: 133, distance: 30.1
click at [512, 133] on div "[DATE] 3:43 PM EDT - No Window End" at bounding box center [540, 132] width 91 height 7
copy span "3:43 PM EDT"
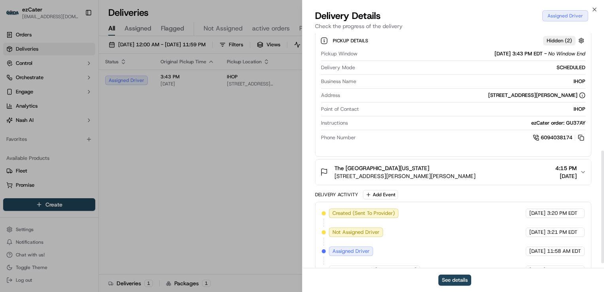
scroll to position [254, 0]
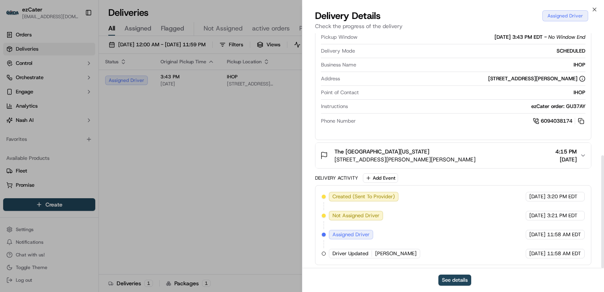
click at [428, 156] on span "[STREET_ADDRESS][PERSON_NAME][PERSON_NAME]" at bounding box center [405, 159] width 141 height 8
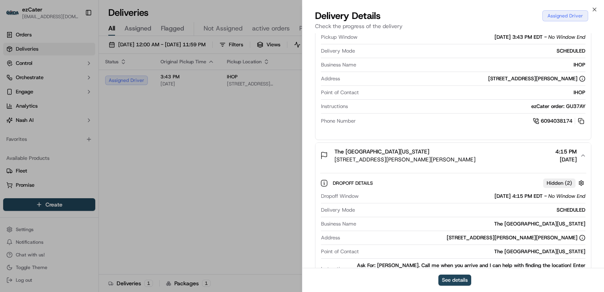
scroll to position [373, 0]
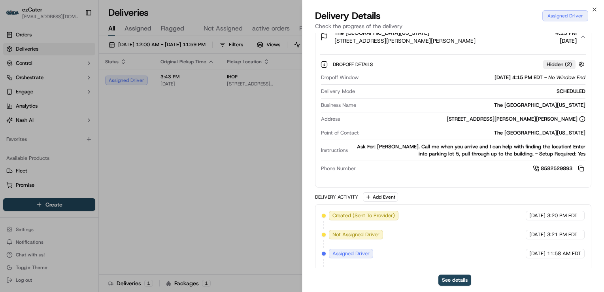
drag, startPoint x: 542, startPoint y: 76, endPoint x: 511, endPoint y: 78, distance: 31.3
click at [511, 78] on span "[DATE] 4:15 PM EDT" at bounding box center [519, 77] width 48 height 7
copy span "4:15 PM EDT"
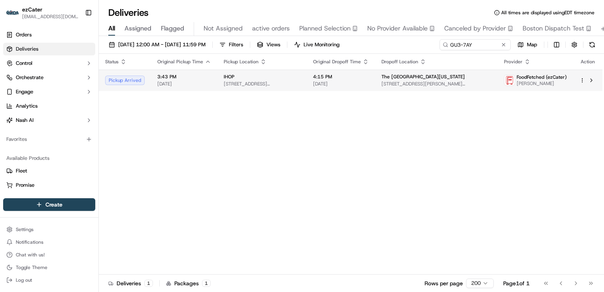
click at [256, 81] on span "[STREET_ADDRESS][PERSON_NAME]" at bounding box center [262, 84] width 77 height 6
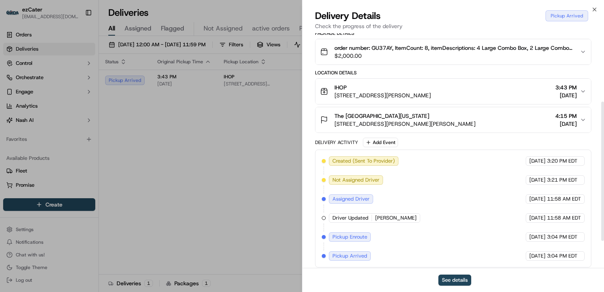
scroll to position [161, 0]
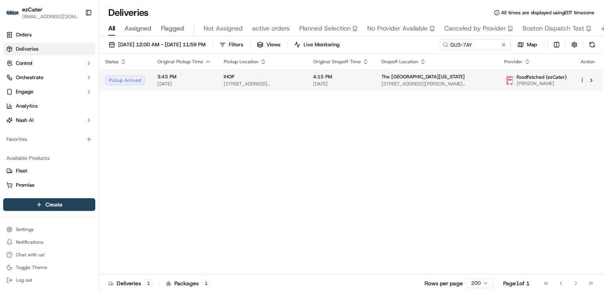
click at [413, 85] on span "[STREET_ADDRESS][PERSON_NAME][PERSON_NAME]" at bounding box center [437, 84] width 110 height 6
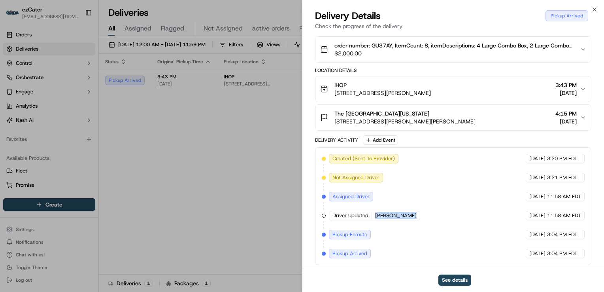
drag, startPoint x: 408, startPoint y: 214, endPoint x: 373, endPoint y: 219, distance: 35.1
click at [373, 219] on div "Created (Sent To Provider) FoodFetched (ezCater) [DATE] 3:20 PM EDT Not Assigne…" at bounding box center [453, 206] width 263 height 104
click at [399, 214] on span "[PERSON_NAME]" at bounding box center [396, 215] width 42 height 7
drag, startPoint x: 410, startPoint y: 216, endPoint x: 369, endPoint y: 218, distance: 41.2
click at [369, 218] on div "Driver Updated [PERSON_NAME]" at bounding box center [374, 215] width 91 height 9
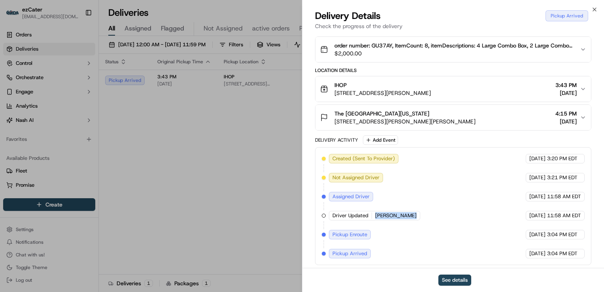
copy div "[PERSON_NAME]"
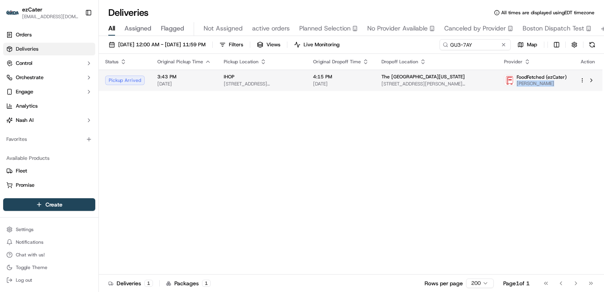
drag, startPoint x: 548, startPoint y: 85, endPoint x: 517, endPoint y: 87, distance: 31.8
click at [517, 87] on td "FoodFetched (ezCater) [PERSON_NAME]" at bounding box center [536, 80] width 76 height 21
copy span "[PERSON_NAME]"
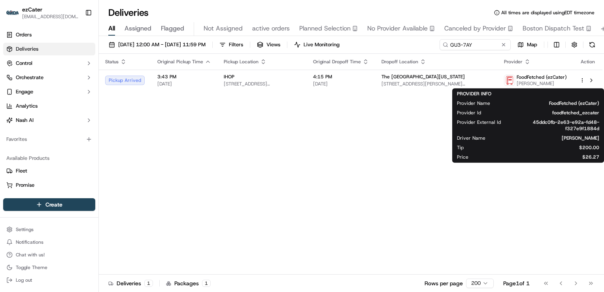
click at [288, 131] on div "Status Original Pickup Time Pickup Location Original Dropoff Time Dropoff Locat…" at bounding box center [351, 164] width 504 height 221
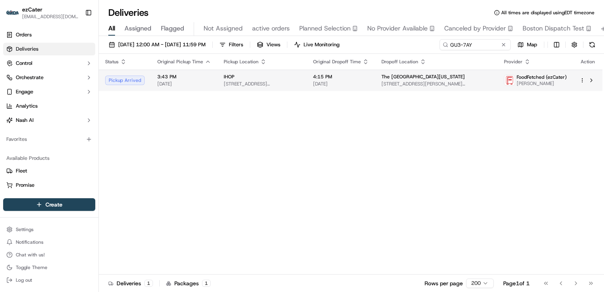
click at [278, 85] on span "[STREET_ADDRESS][PERSON_NAME]" at bounding box center [262, 84] width 77 height 6
click at [282, 78] on div "IHOP" at bounding box center [262, 77] width 77 height 6
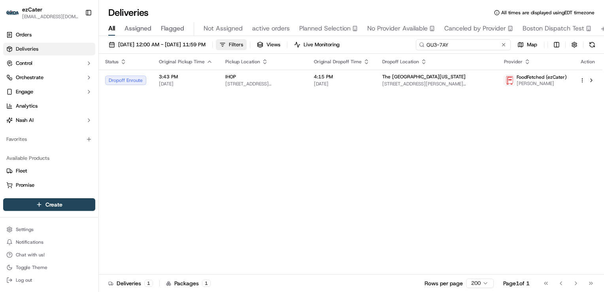
drag, startPoint x: 474, startPoint y: 45, endPoint x: 266, endPoint y: 43, distance: 207.6
click at [267, 43] on div "[DATE] 12:00 AM - [DATE] 11:59 PM Filters Views Live Monitoring GU3-7AY Map" at bounding box center [351, 46] width 505 height 15
paste input "C3RFWK"
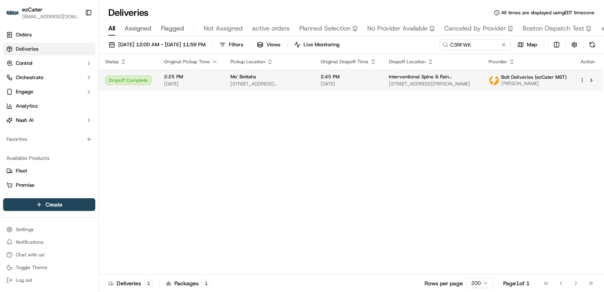
click at [232, 79] on span "Mo' Bettahs" at bounding box center [244, 77] width 26 height 6
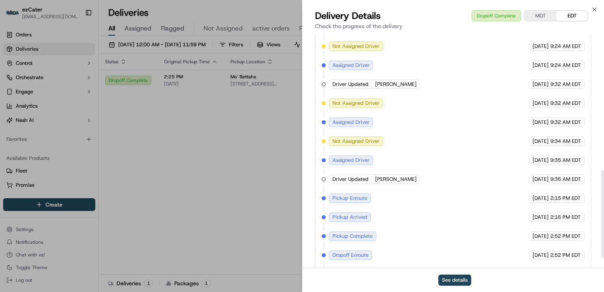
scroll to position [394, 0]
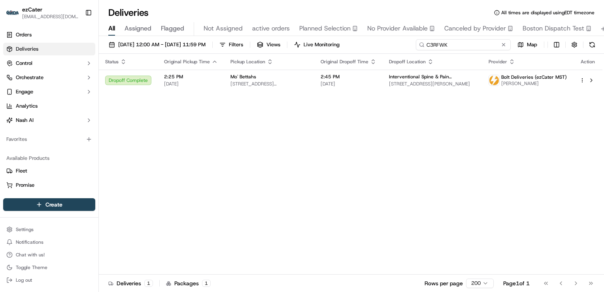
drag, startPoint x: 476, startPoint y: 47, endPoint x: 329, endPoint y: 39, distance: 147.3
click at [329, 39] on div "[DATE] 12:00 AM - [DATE] 11:59 PM Filters Views Live Monitoring C3RFWK Map Stat…" at bounding box center [351, 164] width 505 height 257
paste input "R4VT6M"
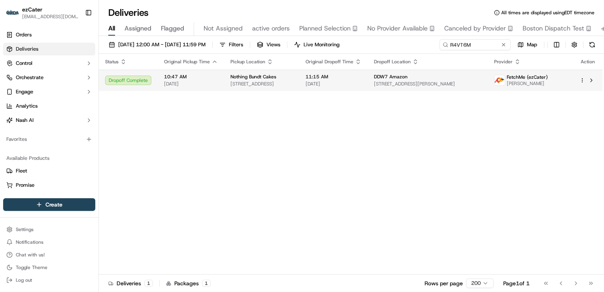
click at [246, 82] on span "[STREET_ADDRESS]" at bounding box center [262, 84] width 62 height 6
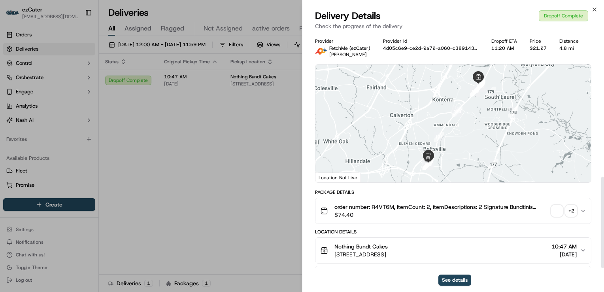
scroll to position [369, 0]
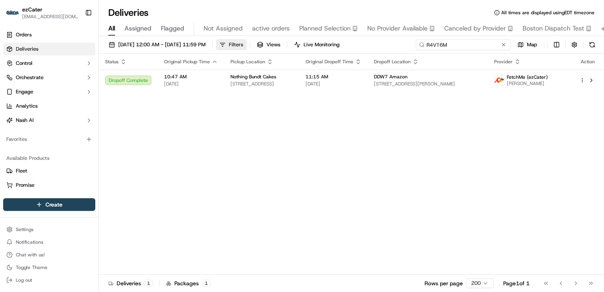
drag, startPoint x: 477, startPoint y: 44, endPoint x: 259, endPoint y: 43, distance: 217.9
click at [261, 42] on div "[DATE] 12:00 AM - [DATE] 11:59 PM Filters Views Live Monitoring R4VT6M Map" at bounding box center [351, 46] width 505 height 15
paste input "640YRM"
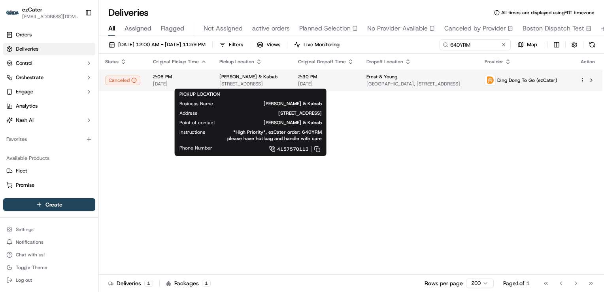
click at [280, 74] on div "[PERSON_NAME] & Kabab" at bounding box center [252, 77] width 66 height 6
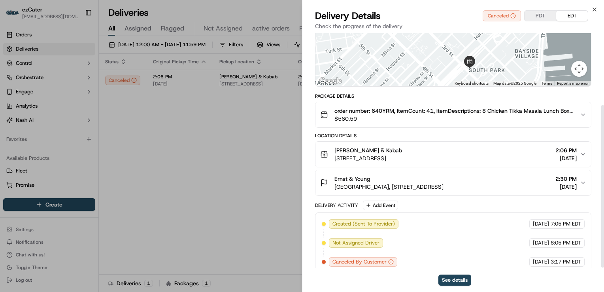
scroll to position [105, 0]
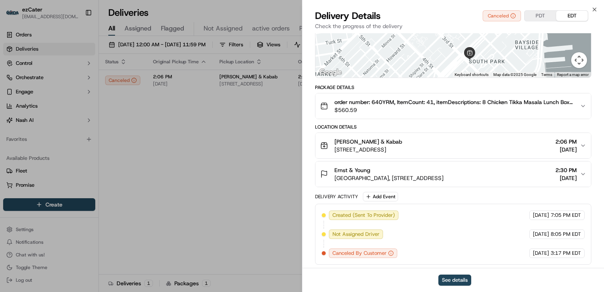
drag, startPoint x: 176, startPoint y: 165, endPoint x: 189, endPoint y: 155, distance: 15.7
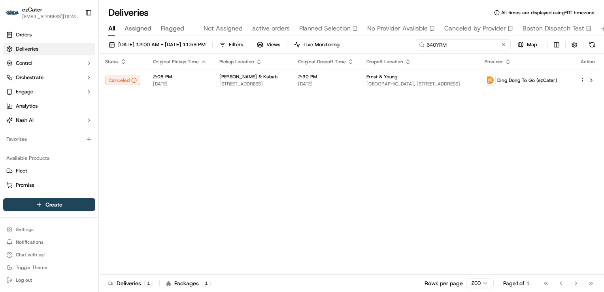
drag, startPoint x: 471, startPoint y: 44, endPoint x: 299, endPoint y: 50, distance: 172.1
click at [300, 50] on div "[DATE] 12:00 AM - [DATE] 11:59 PM Filters Views Live Monitoring 640YRM Map" at bounding box center [351, 46] width 505 height 15
paste input "T43KAV"
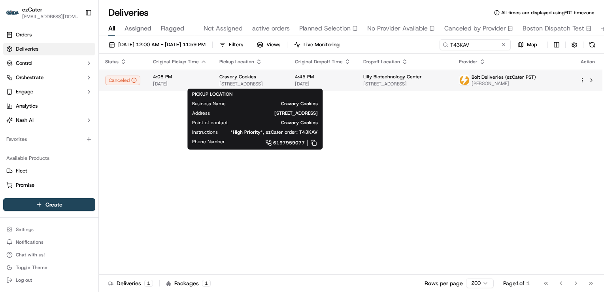
click at [242, 86] on span "[STREET_ADDRESS]" at bounding box center [250, 84] width 63 height 6
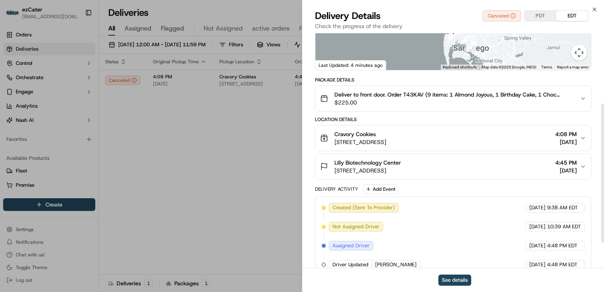
scroll to position [161, 0]
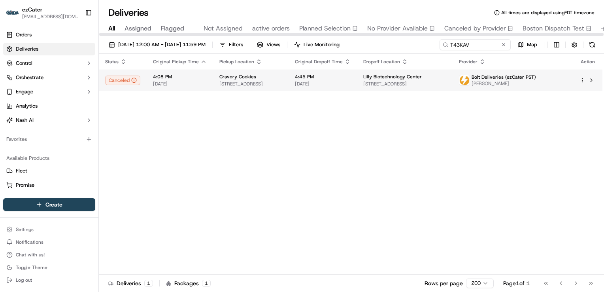
click at [326, 81] on span "[DATE]" at bounding box center [323, 84] width 56 height 6
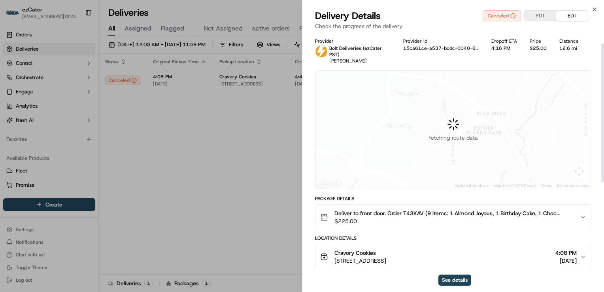
scroll to position [40, 0]
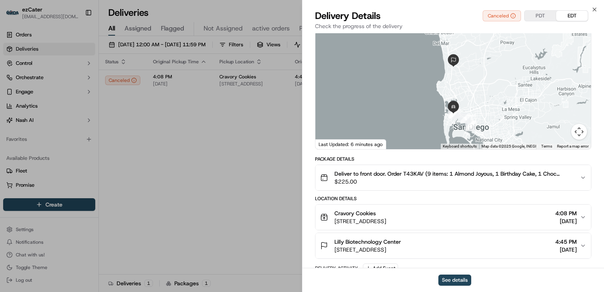
click at [448, 178] on span "$225.00" at bounding box center [454, 182] width 239 height 8
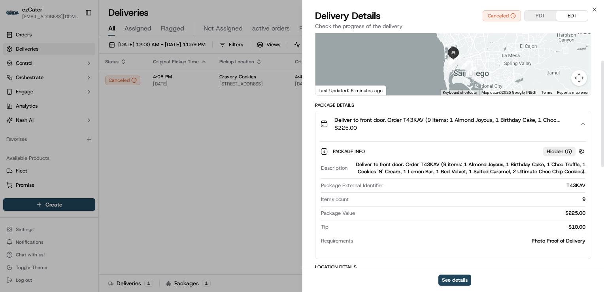
scroll to position [119, 0]
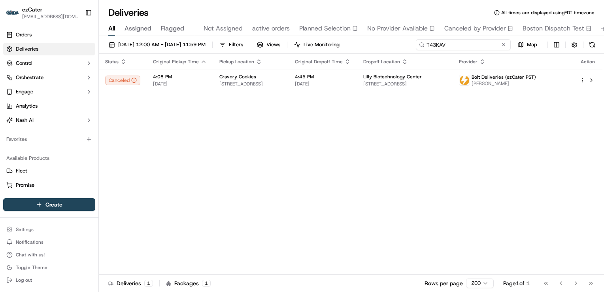
drag, startPoint x: 469, startPoint y: 45, endPoint x: 342, endPoint y: 51, distance: 127.5
click at [344, 51] on div "[DATE] 12:00 AM - [DATE] 11:59 PM Filters Views Live Monitoring T43KAV Map" at bounding box center [351, 46] width 505 height 15
paste input "9J77J3"
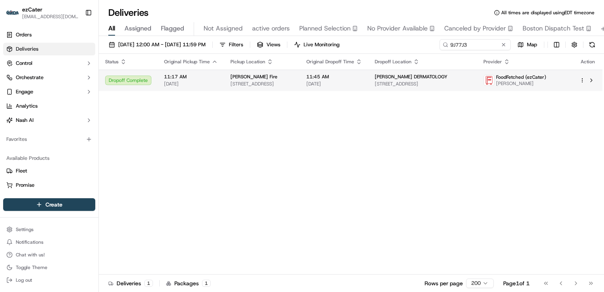
click at [267, 82] on span "[STREET_ADDRESS]" at bounding box center [262, 84] width 63 height 6
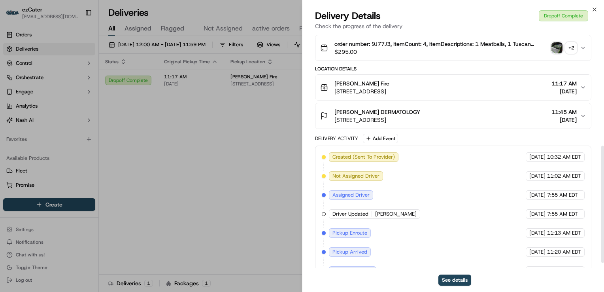
scroll to position [237, 0]
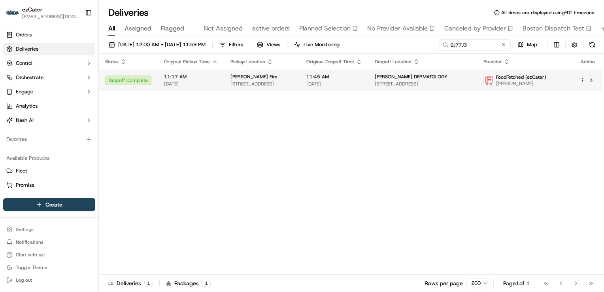
click at [269, 82] on span "[STREET_ADDRESS]" at bounding box center [262, 84] width 63 height 6
click at [253, 87] on td "[PERSON_NAME] Fire [STREET_ADDRESS]" at bounding box center [262, 80] width 76 height 21
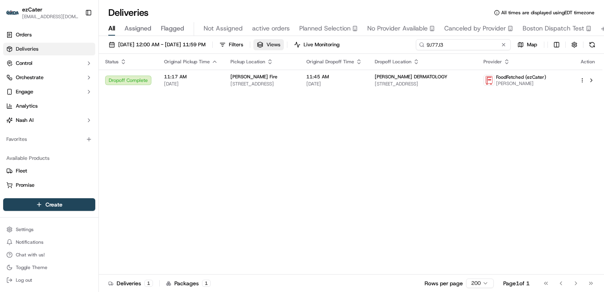
drag, startPoint x: 473, startPoint y: 47, endPoint x: 286, endPoint y: 44, distance: 187.1
click at [286, 44] on div "[DATE] 12:00 AM - [DATE] 11:59 PM Filters Views Live Monitoring 9J77J3 Map" at bounding box center [351, 46] width 505 height 15
paste input "XUP6AK"
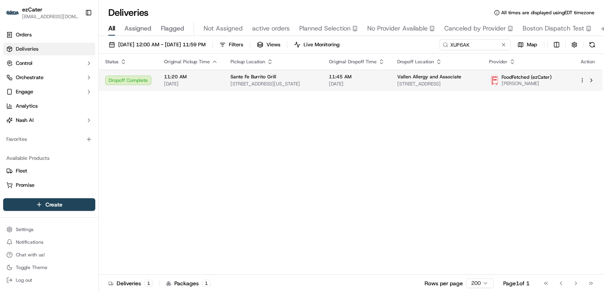
click at [259, 89] on td "Sante Fe Burrito Grill [STREET_ADDRESS][US_STATE]" at bounding box center [273, 80] width 98 height 21
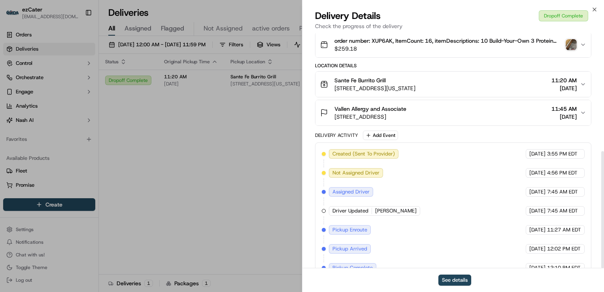
scroll to position [237, 0]
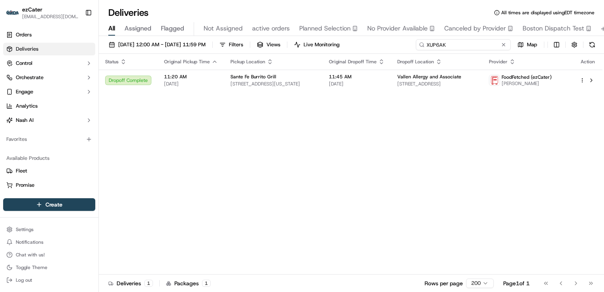
drag, startPoint x: 479, startPoint y: 42, endPoint x: 316, endPoint y: 48, distance: 162.6
click at [321, 48] on div "[DATE] 12:00 AM - [DATE] 11:59 PM Filters Views Live Monitoring XUP6AK Map" at bounding box center [351, 46] width 505 height 15
paste input "U9U-QR6"
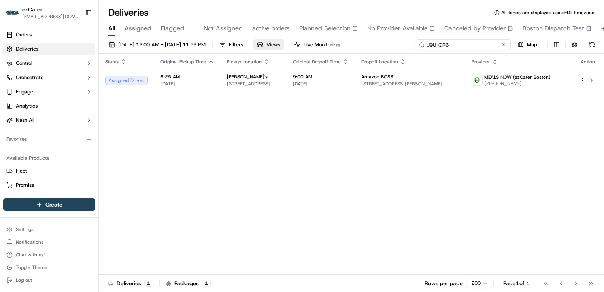
drag, startPoint x: 457, startPoint y: 45, endPoint x: 314, endPoint y: 42, distance: 143.6
click at [315, 42] on div "[DATE] 12:00 AM - [DATE] 11:59 PM Filters Views Live Monitoring U9U-QR6 Map" at bounding box center [351, 46] width 505 height 15
paste input "3QY-ZAJ"
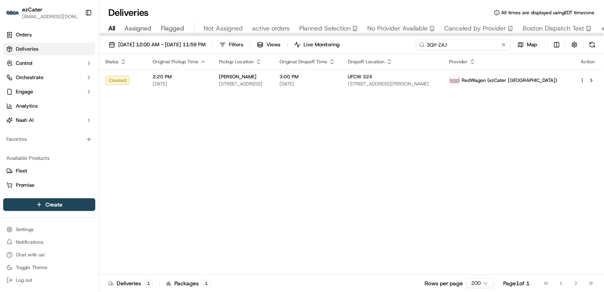
drag, startPoint x: 454, startPoint y: 46, endPoint x: 317, endPoint y: 48, distance: 137.2
click at [317, 48] on div "[DATE] 12:00 AM - [DATE] 11:59 PM Filters Views Live Monitoring 3QY-ZAJ Map" at bounding box center [351, 46] width 505 height 15
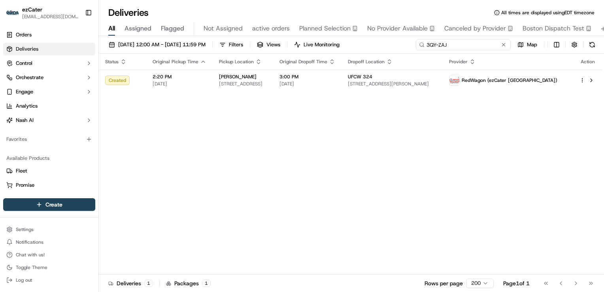
paste input "MMT-Q4Z"
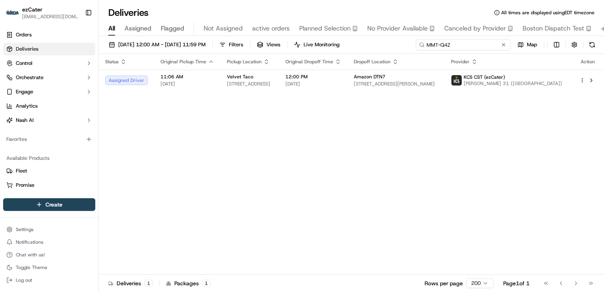
click at [303, 35] on div "Deliveries All times are displayed using EDT timezone All Assigned Flagged Not …" at bounding box center [351, 146] width 505 height 292
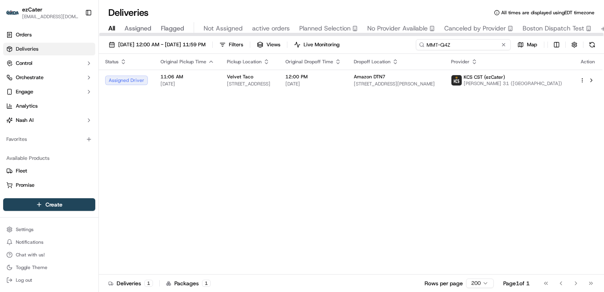
paste input "3F5GG9"
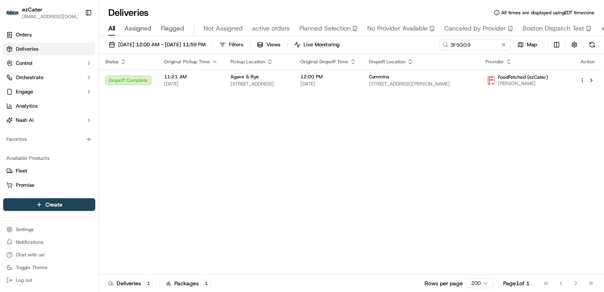
click at [288, 75] on div "Agave & Rye" at bounding box center [259, 77] width 57 height 6
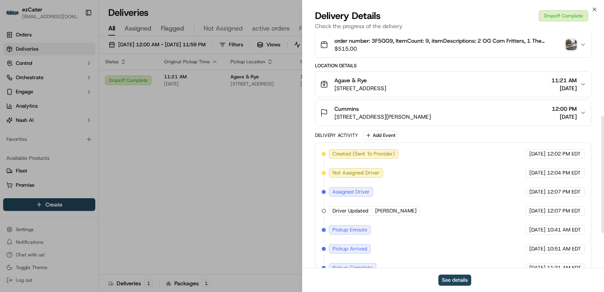
scroll to position [237, 0]
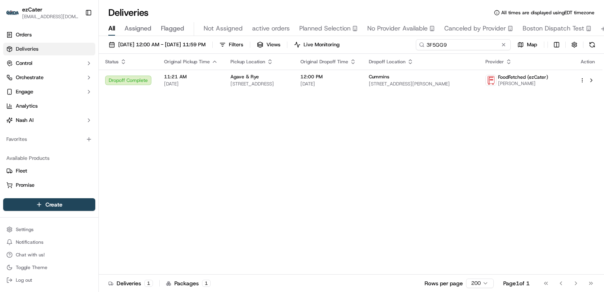
drag, startPoint x: 474, startPoint y: 46, endPoint x: 318, endPoint y: 39, distance: 156.4
click at [318, 39] on div "[DATE] 12:00 AM - [DATE] 11:59 PM Filters Views Live Monitoring 3F5GG9 Map" at bounding box center [351, 46] width 505 height 15
paste input "776AR"
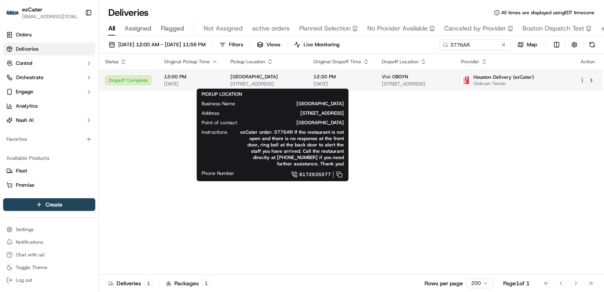
click at [250, 82] on span "[STREET_ADDRESS]" at bounding box center [266, 84] width 70 height 6
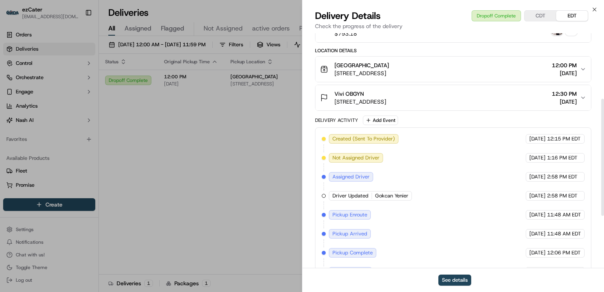
scroll to position [237, 0]
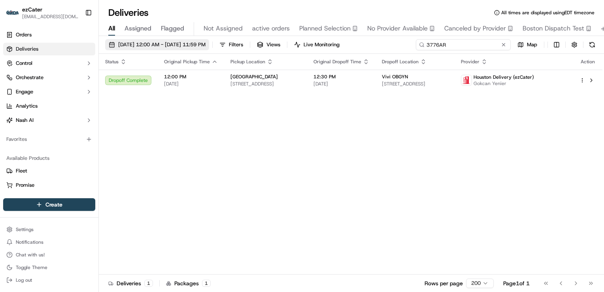
drag, startPoint x: 484, startPoint y: 41, endPoint x: 230, endPoint y: 43, distance: 253.9
click at [231, 43] on div "[DATE] 12:00 AM - [DATE] 11:59 PM Filters Views Live Monitoring 3776AR Map" at bounding box center [351, 46] width 505 height 15
paste input "5A9GJE"
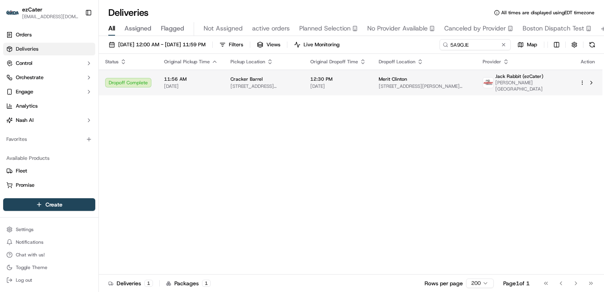
click at [259, 83] on span "[STREET_ADDRESS][PERSON_NAME]" at bounding box center [264, 86] width 67 height 6
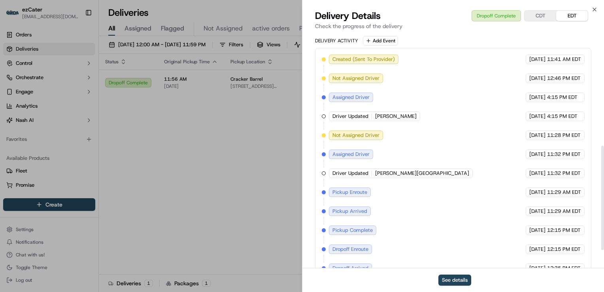
scroll to position [293, 0]
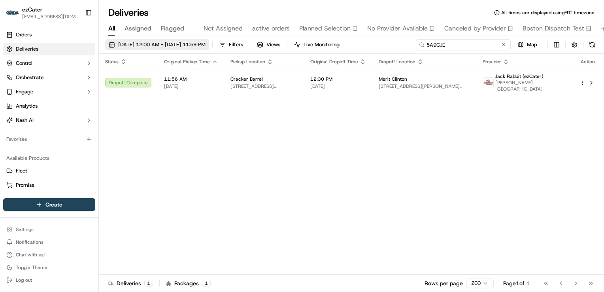
drag, startPoint x: 479, startPoint y: 47, endPoint x: 232, endPoint y: 44, distance: 247.6
click at [232, 44] on div "[DATE] 12:00 AM - [DATE] 11:59 PM Filters Views Live Monitoring 5A9GJE Map" at bounding box center [351, 46] width 505 height 15
paste input "2W7UW3"
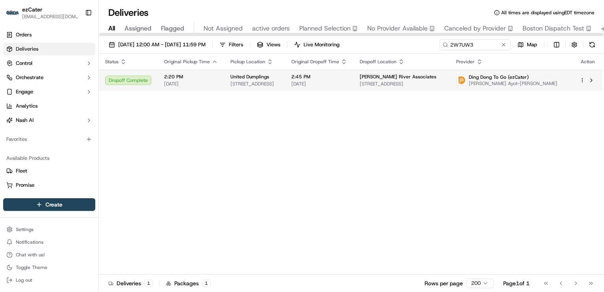
click at [237, 77] on span "United Dumplings" at bounding box center [250, 77] width 39 height 6
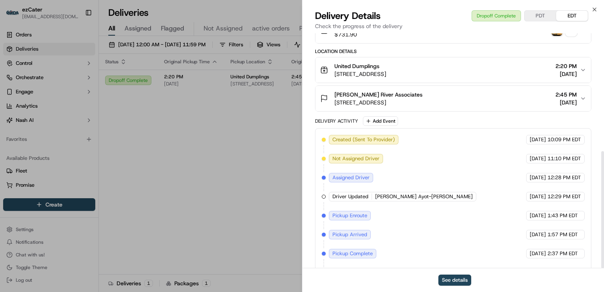
scroll to position [237, 0]
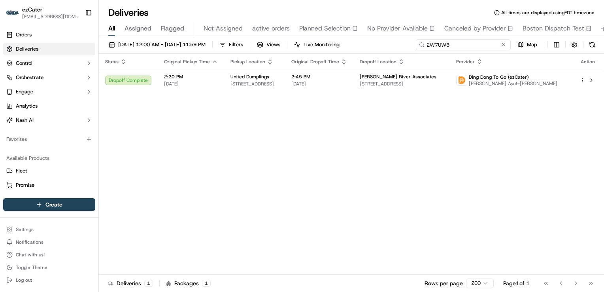
drag, startPoint x: 477, startPoint y: 45, endPoint x: 246, endPoint y: 56, distance: 230.4
click at [247, 56] on div "[DATE] 12:00 AM - [DATE] 11:59 PM Filters Views Live Monitoring 2W7UW3 Map Stat…" at bounding box center [351, 164] width 505 height 257
paste input "REL-YGQ74A"
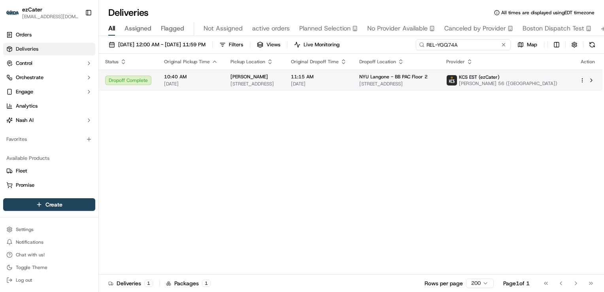
type input "REL-YGQ74A"
click at [272, 87] on span "[STREET_ADDRESS]" at bounding box center [255, 84] width 48 height 6
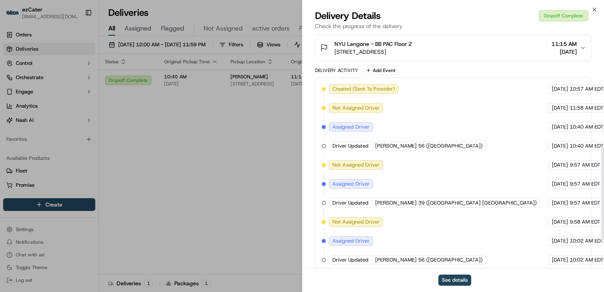
scroll to position [350, 0]
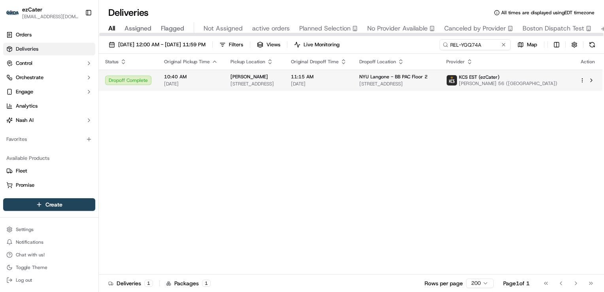
click at [278, 84] on span "[STREET_ADDRESS]" at bounding box center [255, 84] width 48 height 6
